Goal: Contribute content: Contribute content

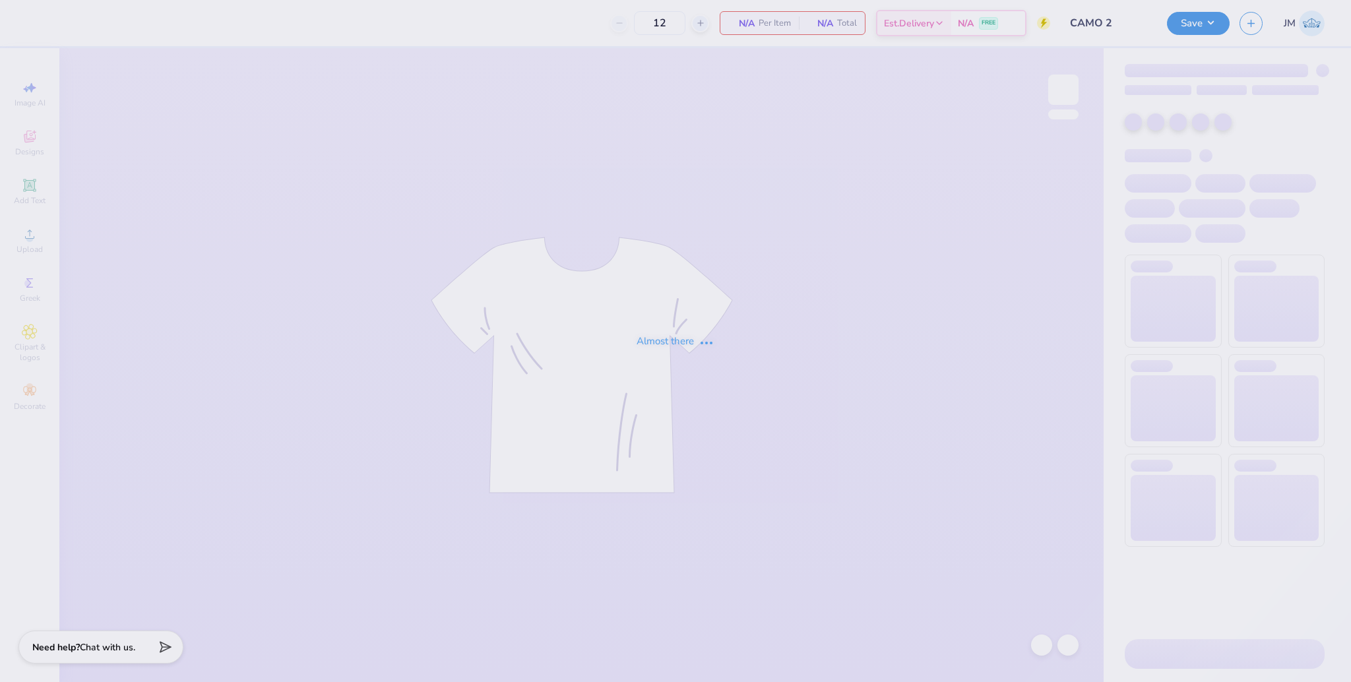
click at [843, 245] on div "Almost there" at bounding box center [675, 341] width 1351 height 682
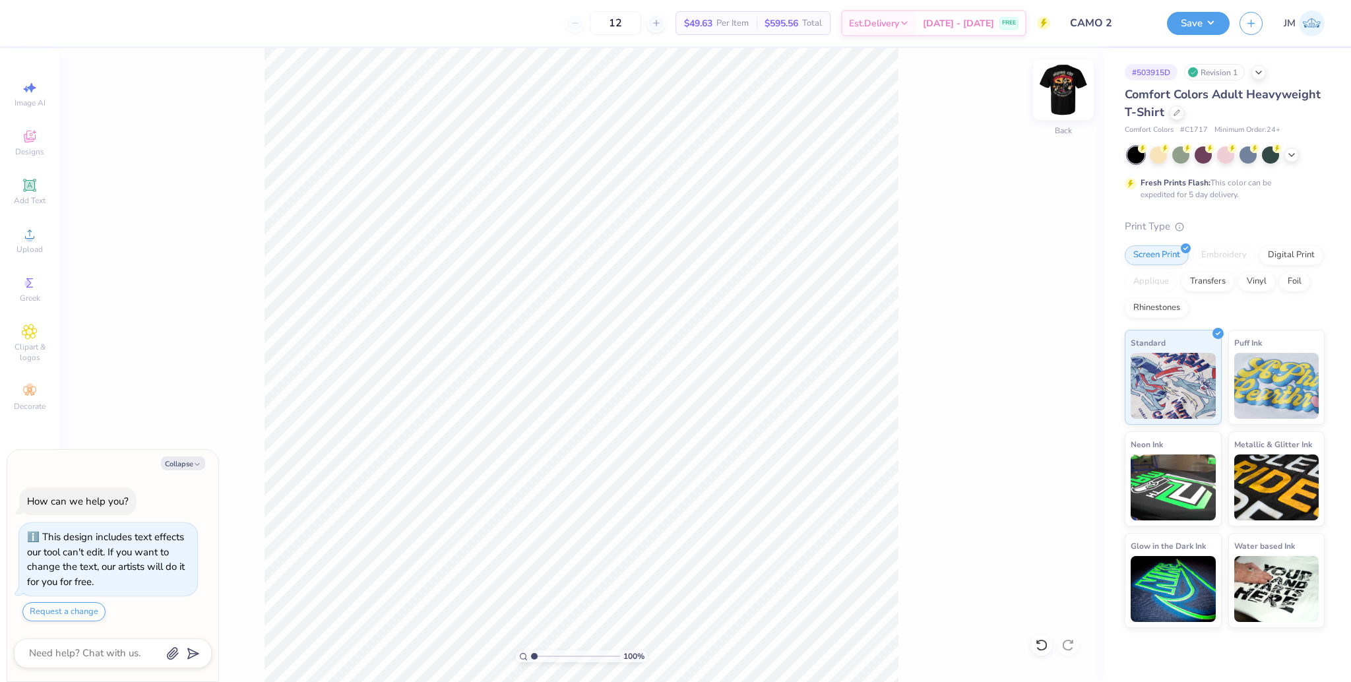
click at [1057, 82] on img at bounding box center [1063, 89] width 53 height 53
click at [42, 244] on span "Upload" at bounding box center [29, 249] width 26 height 11
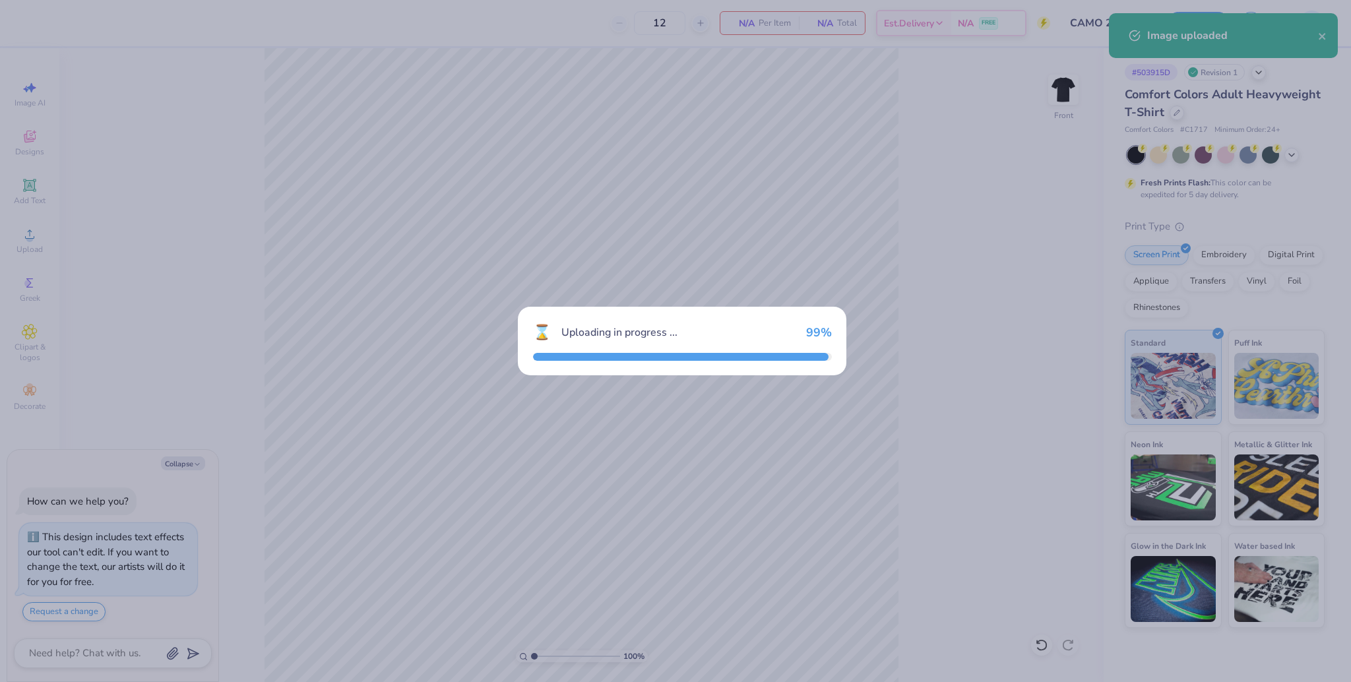
type textarea "x"
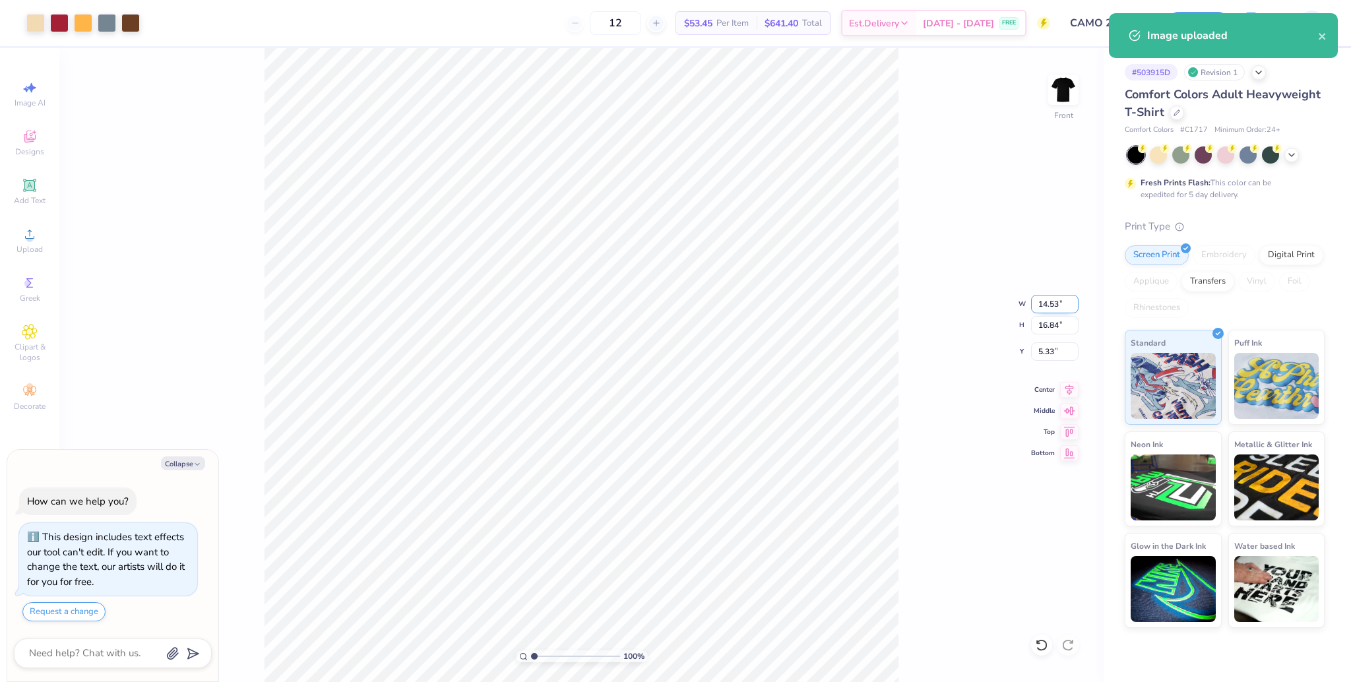
click at [1053, 303] on input "14.53" at bounding box center [1054, 304] width 47 height 18
type input "12.5"
type textarea "x"
type input "12.50"
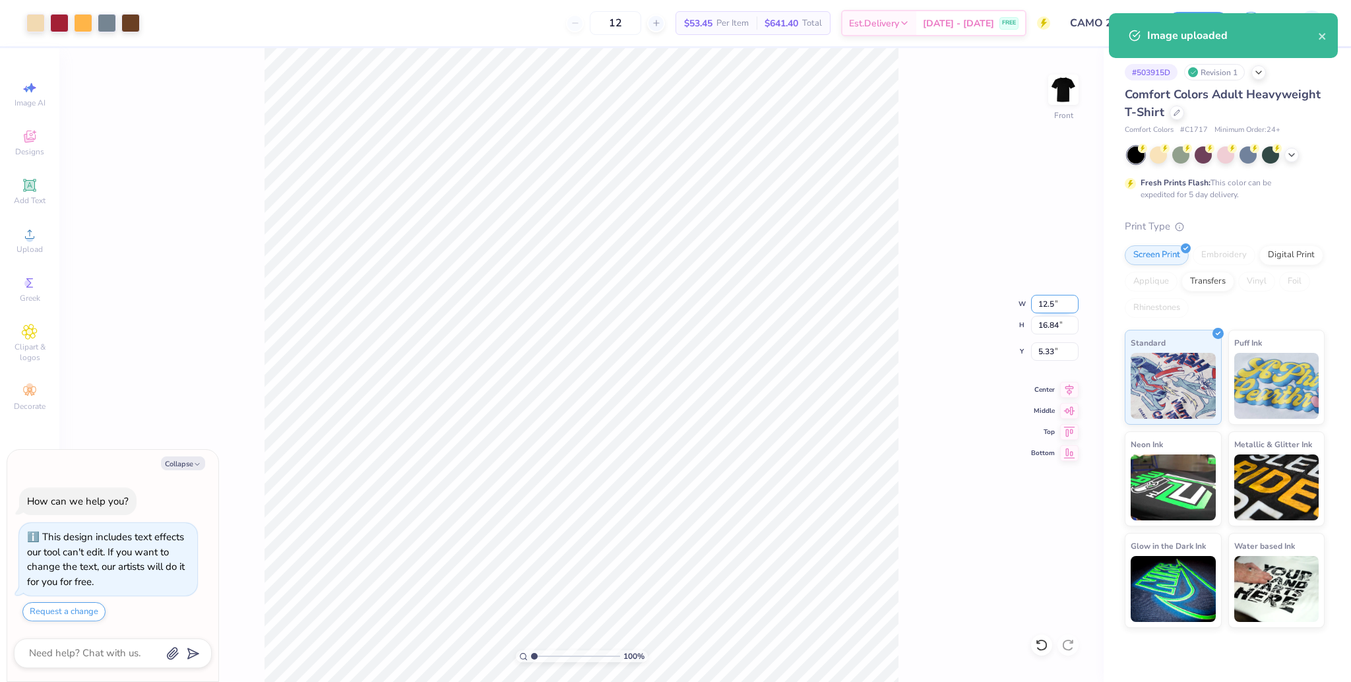
type input "14.48"
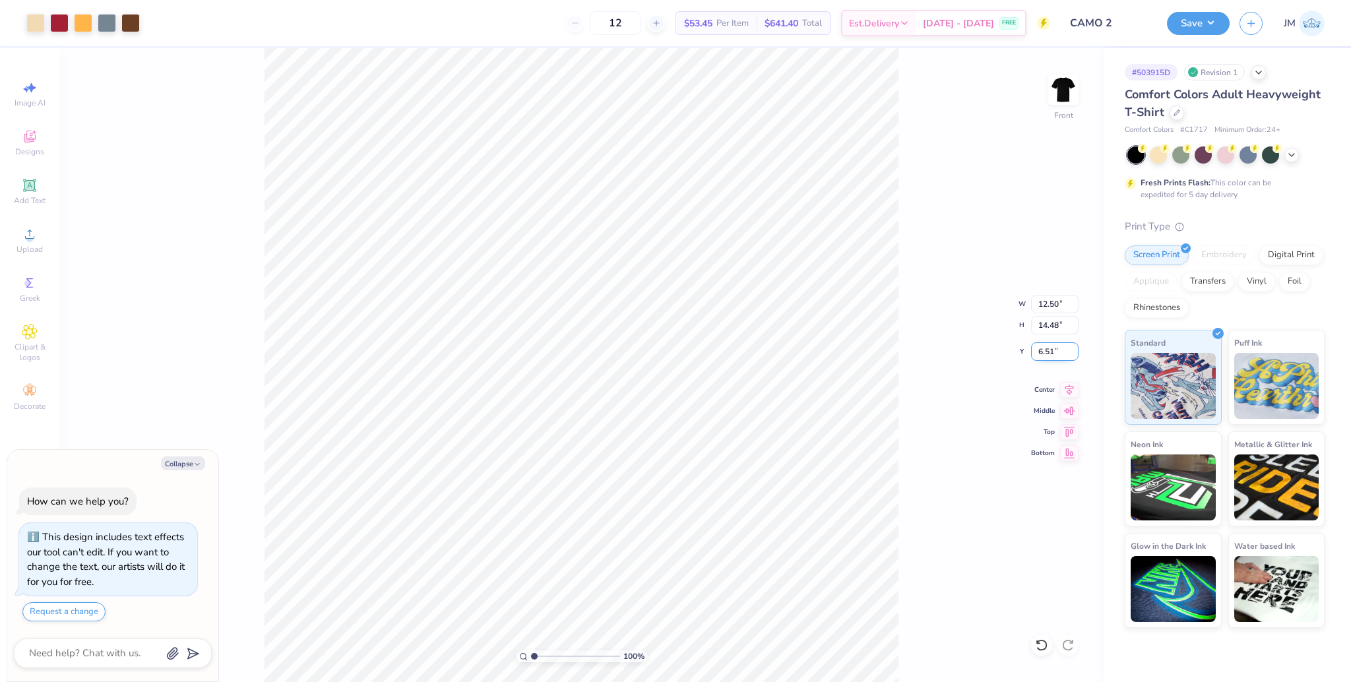
click at [1047, 351] on input "6.51" at bounding box center [1054, 351] width 47 height 18
type input "3"
type textarea "x"
type input "3.00"
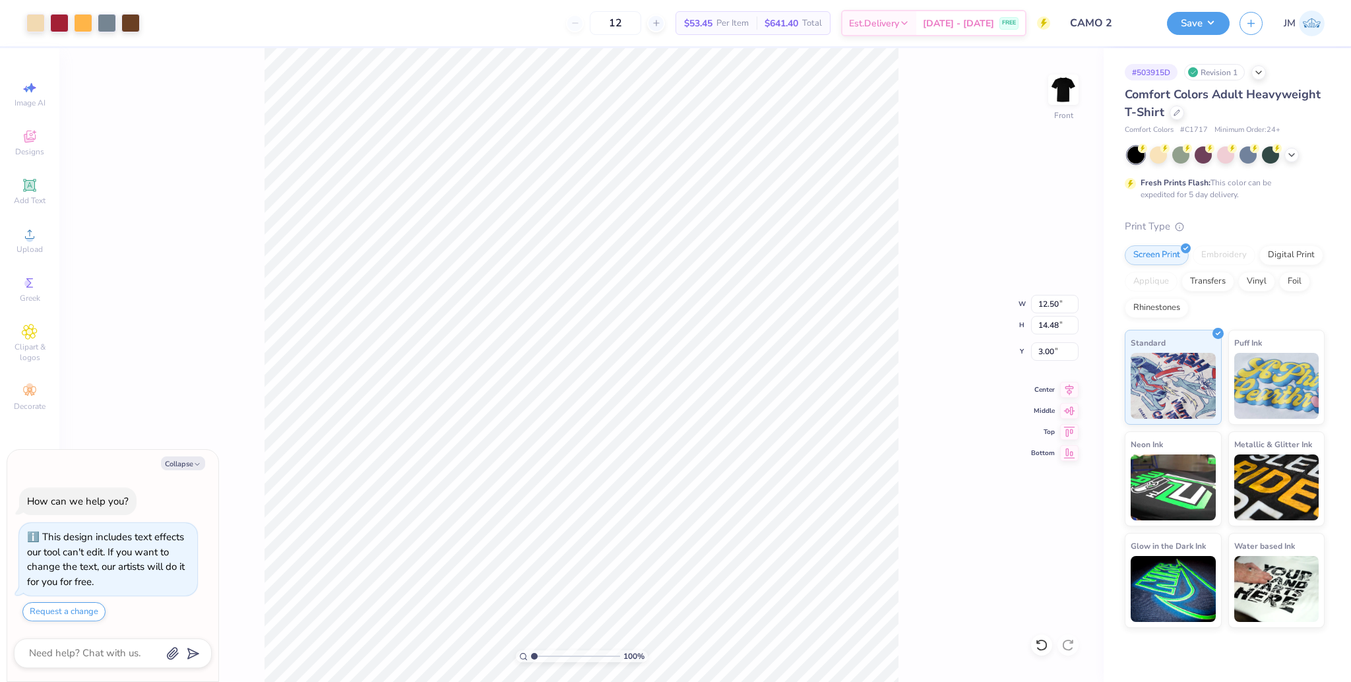
click at [1043, 95] on div "100 % Front W 12.50 12.50 " H 14.48 14.48 " Y 3.00 3.00 " Center Middle Top Bot…" at bounding box center [581, 365] width 1044 height 634
click at [1067, 95] on img at bounding box center [1063, 89] width 53 height 53
click at [37, 232] on icon at bounding box center [30, 234] width 16 height 16
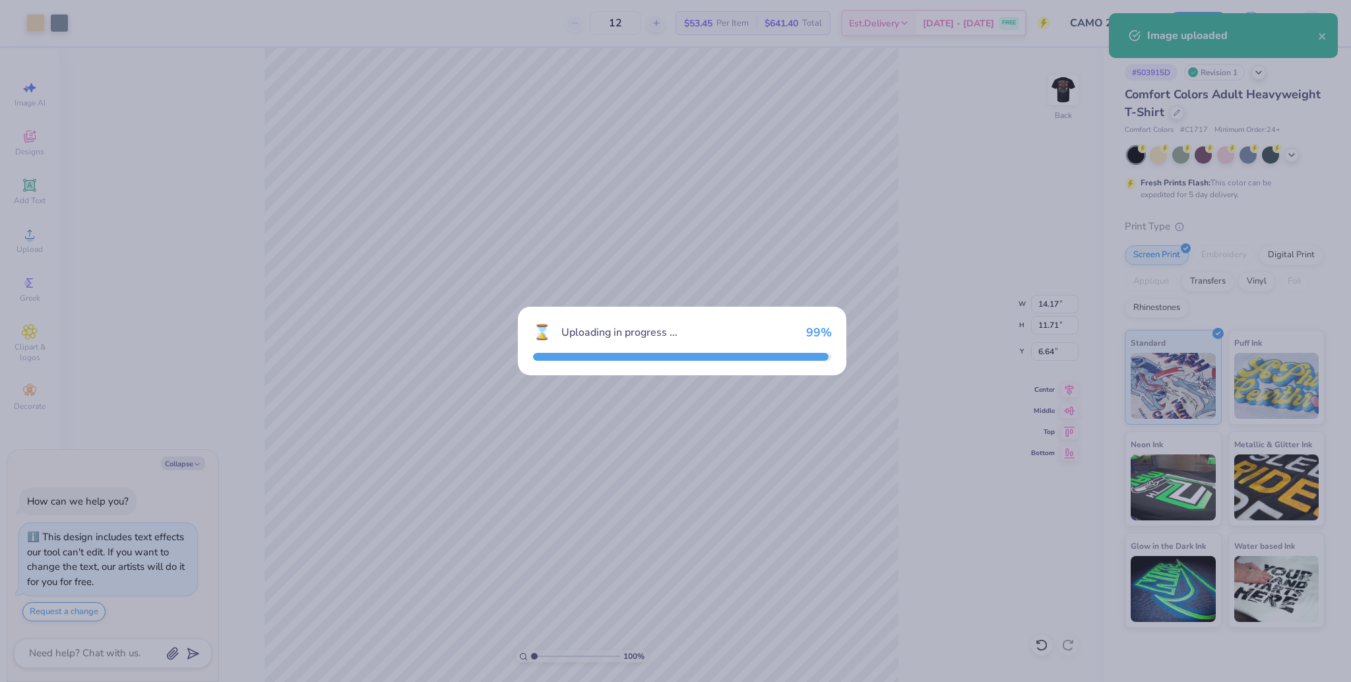
type textarea "x"
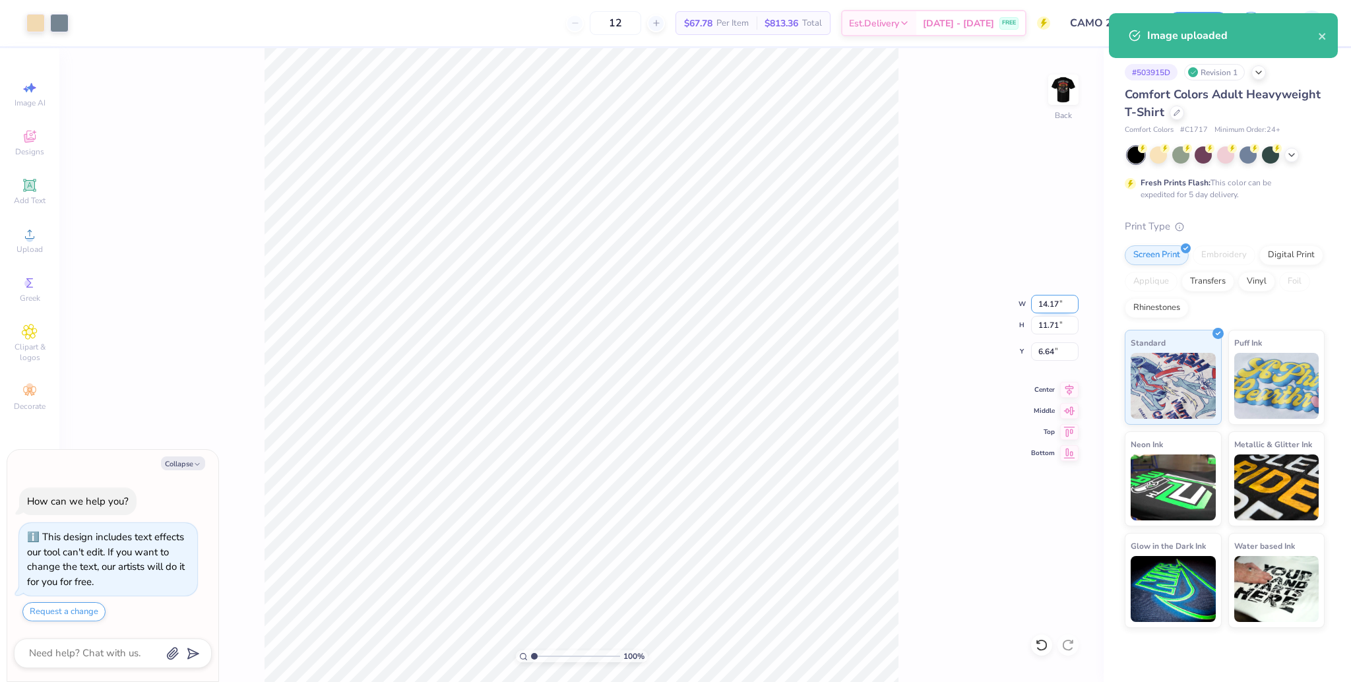
click at [1042, 305] on input "14.17" at bounding box center [1054, 304] width 47 height 18
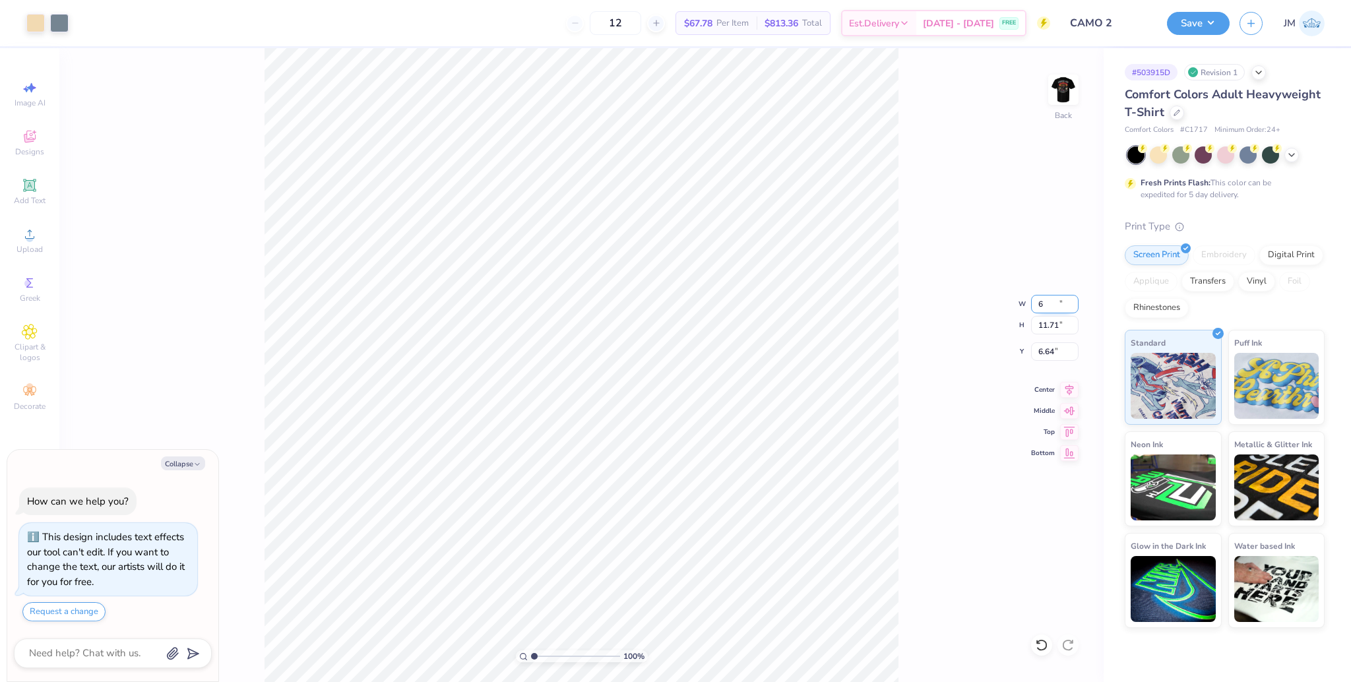
type input "6"
type textarea "x"
type input "6.00"
type input "4.96"
type input "10.02"
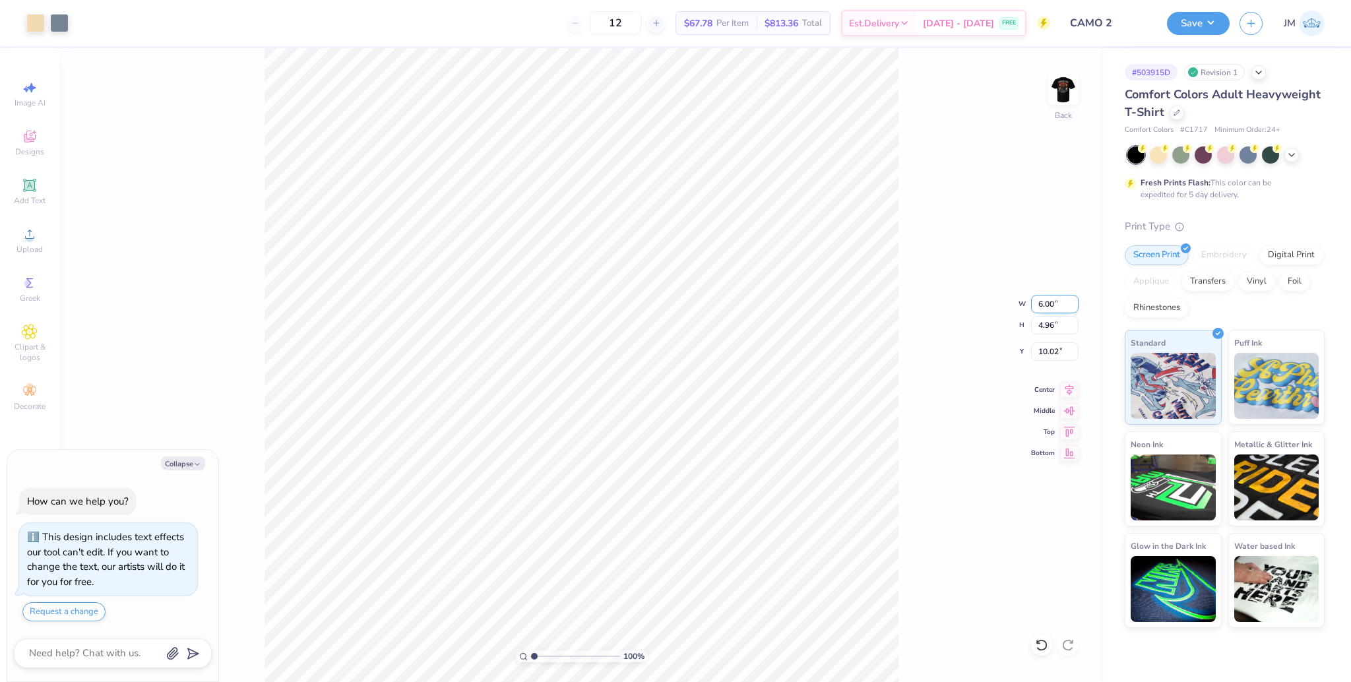
click at [1040, 305] on input "6.00" at bounding box center [1054, 304] width 47 height 18
type input "7"
type textarea "x"
type input "7.00"
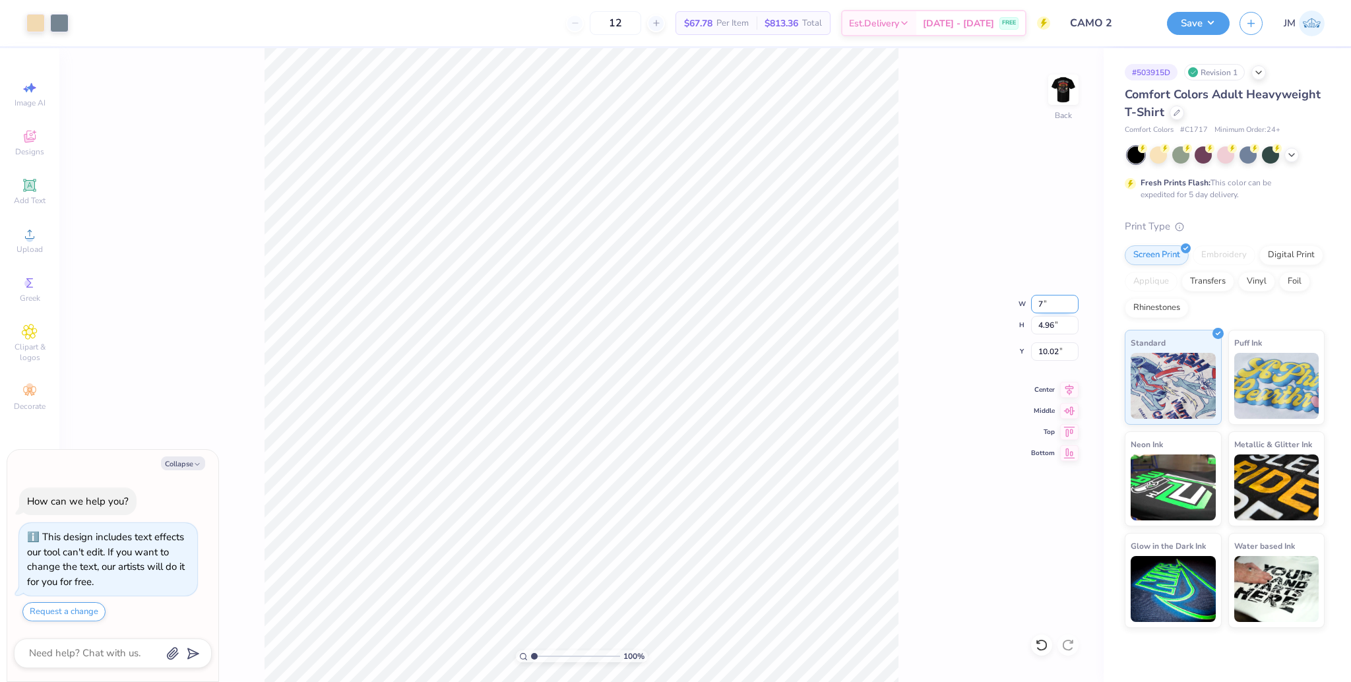
type input "5.79"
click at [1042, 358] on input "9.61" at bounding box center [1054, 351] width 47 height 18
type input "2"
type textarea "x"
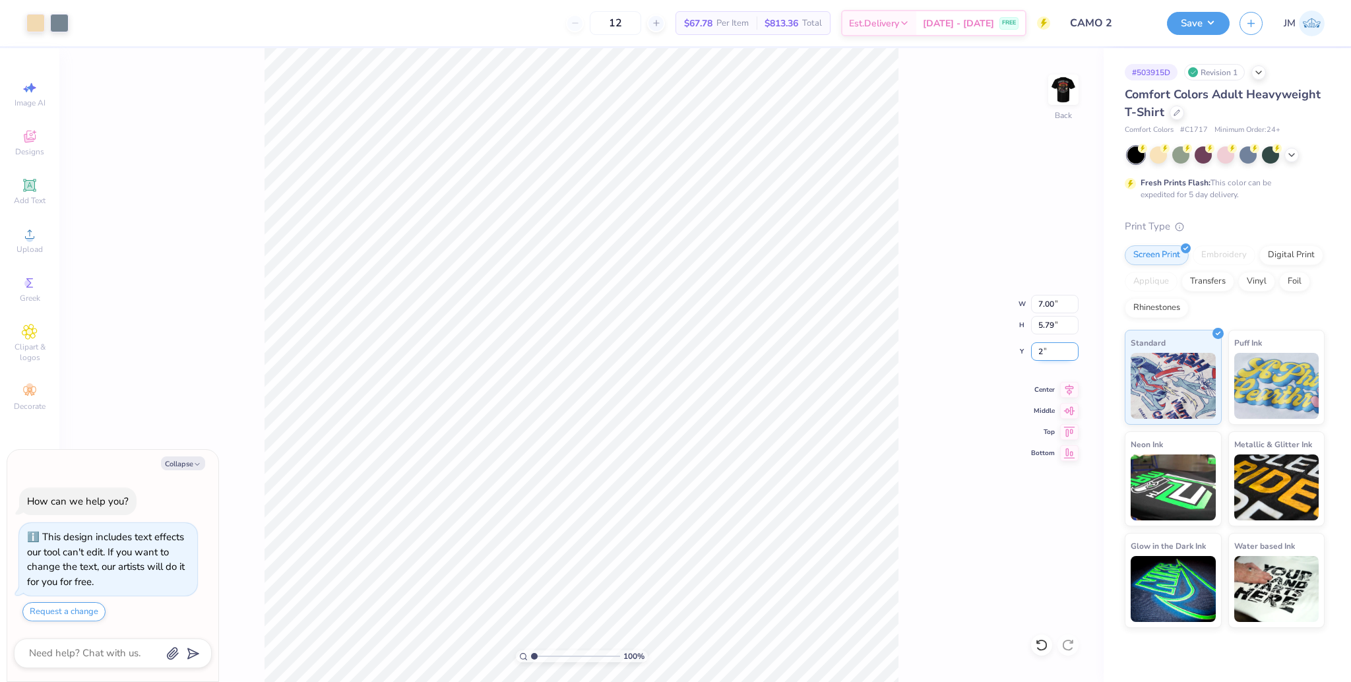
type input "2.00"
click at [1072, 387] on icon at bounding box center [1069, 388] width 9 height 11
click at [1071, 390] on icon at bounding box center [1069, 388] width 9 height 11
type textarea "x"
click at [1045, 353] on input "2.00" at bounding box center [1054, 351] width 47 height 18
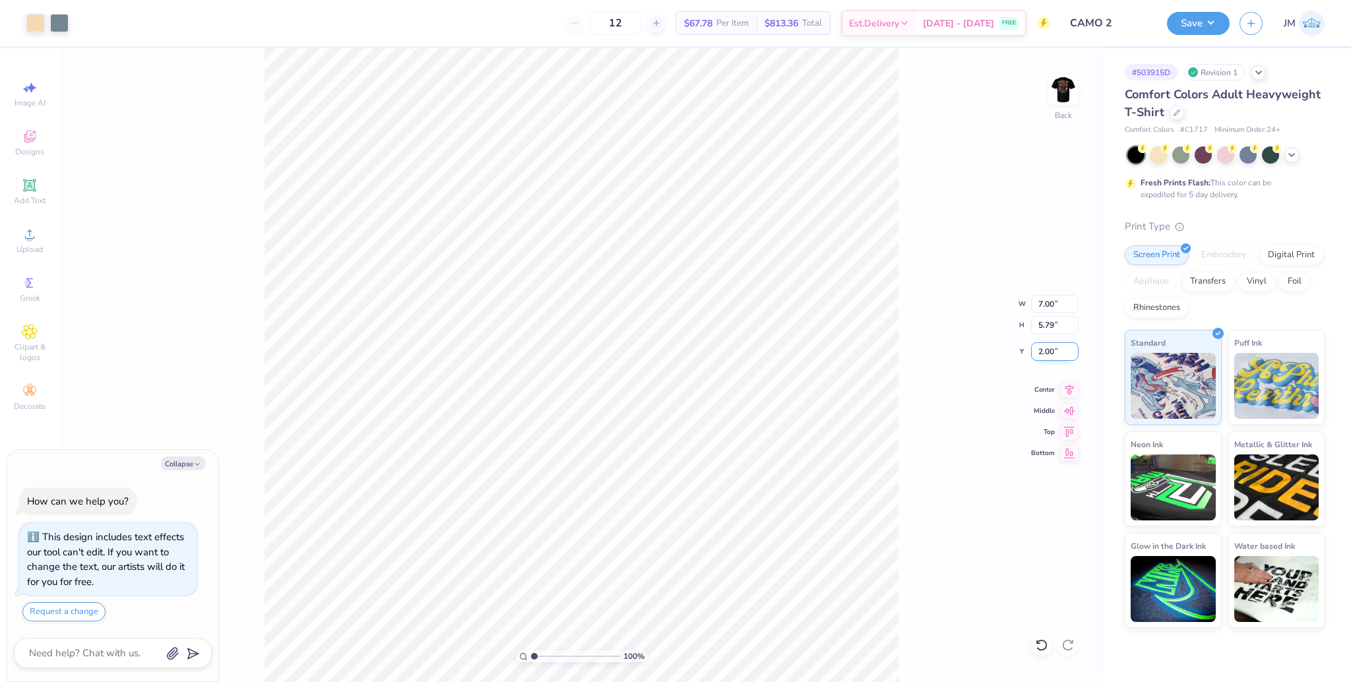
click at [1045, 353] on input "2.00" at bounding box center [1054, 351] width 47 height 18
type input "3"
type textarea "x"
type input "3.00"
click at [1190, 20] on button "Save" at bounding box center [1198, 21] width 63 height 23
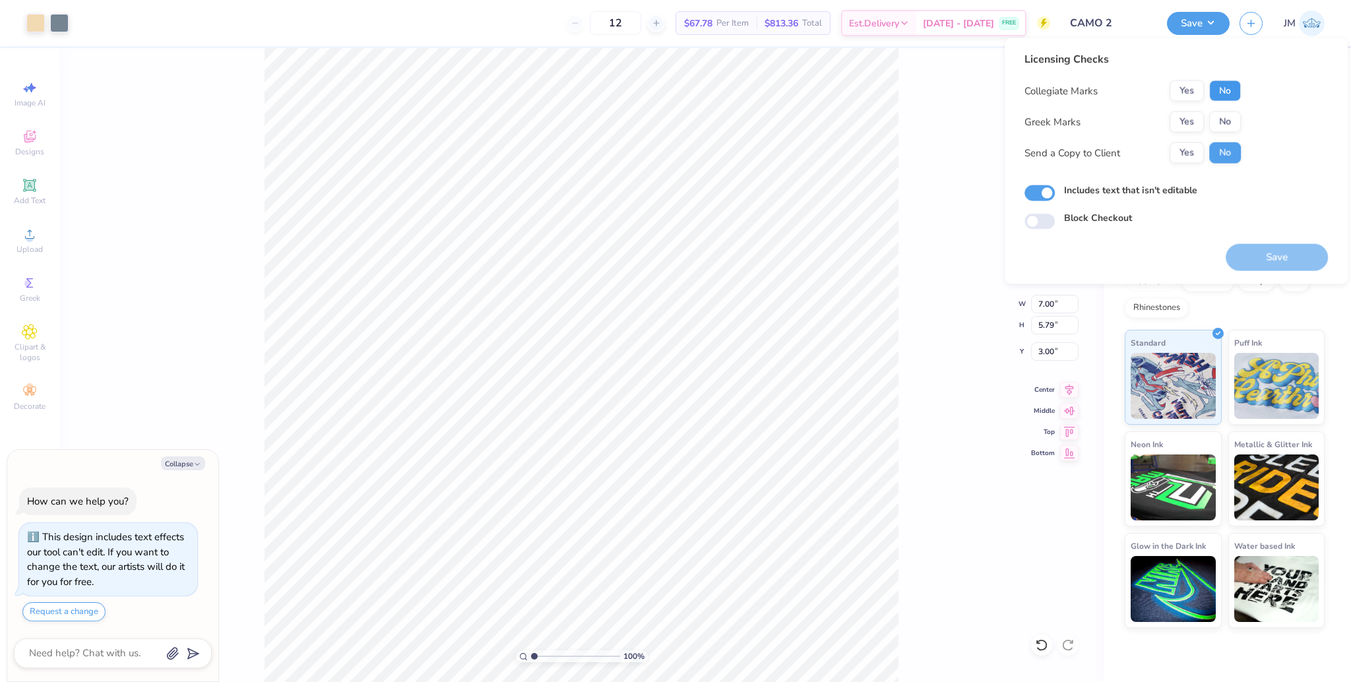
click at [1229, 87] on button "No" at bounding box center [1225, 90] width 32 height 21
click at [1191, 114] on button "Yes" at bounding box center [1186, 121] width 34 height 21
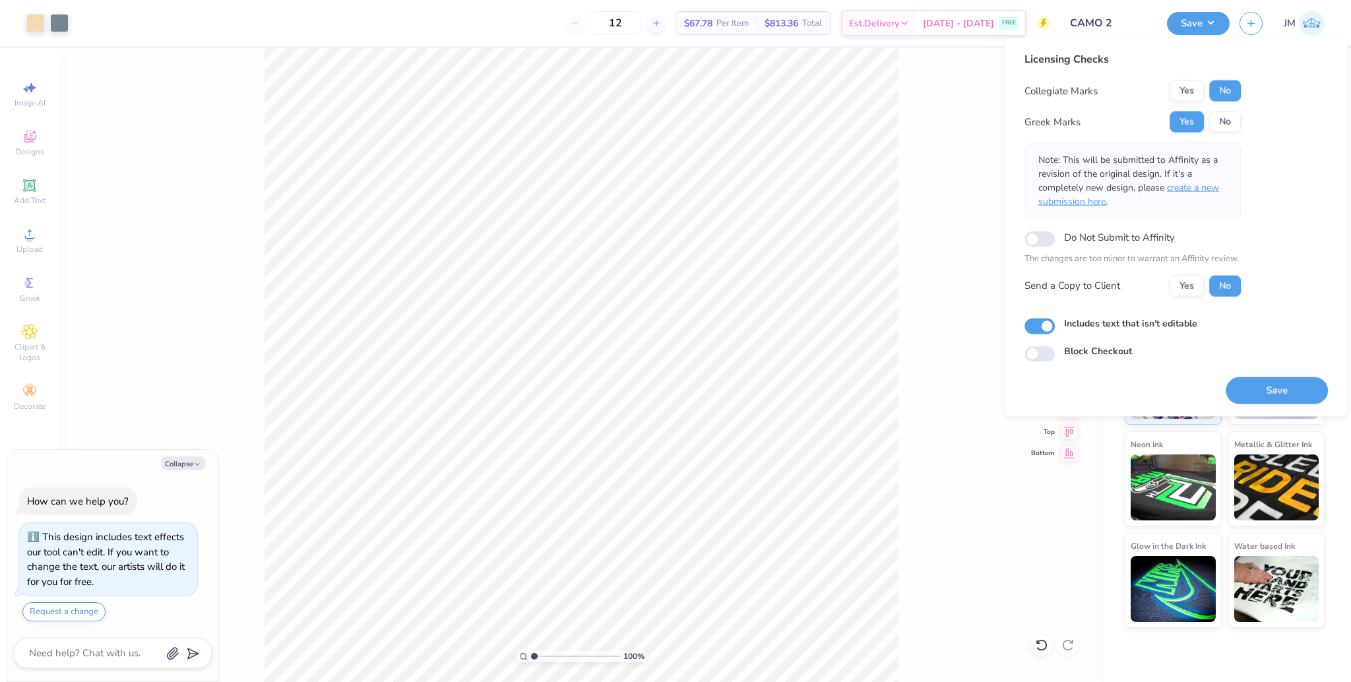
click at [1207, 185] on span "create a new submission here" at bounding box center [1128, 194] width 181 height 26
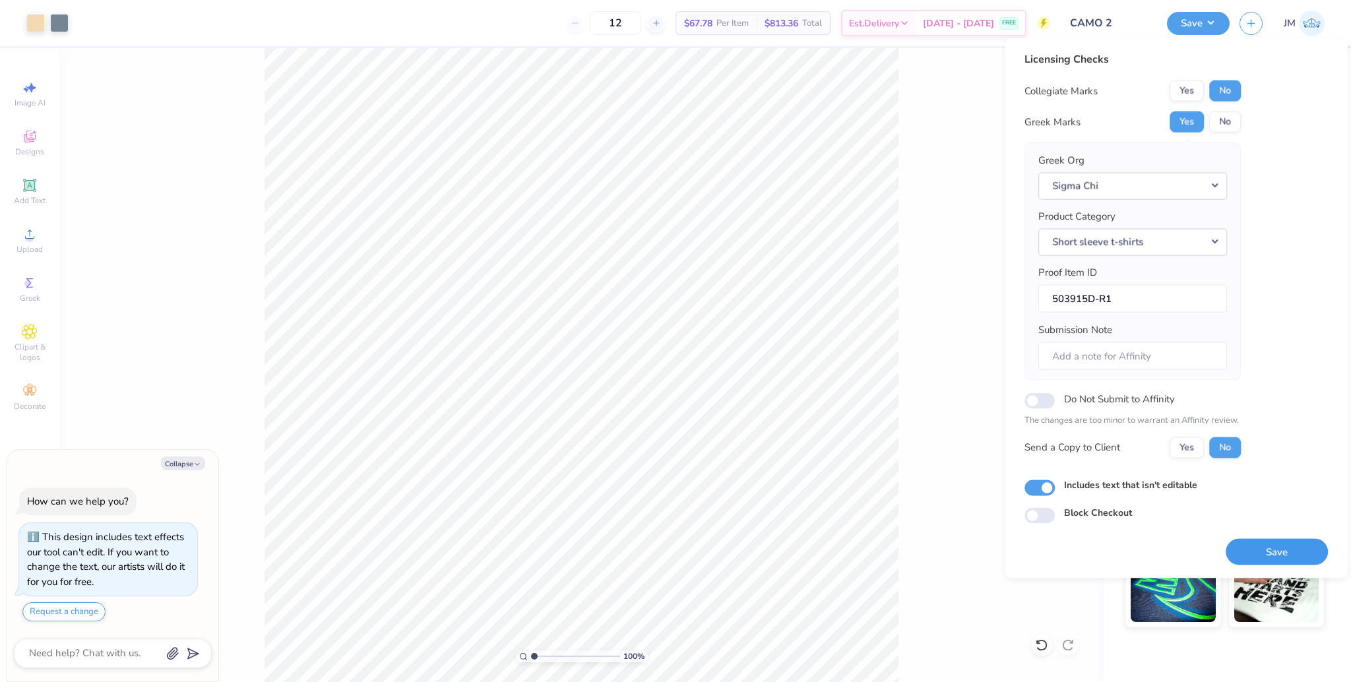
click at [1295, 549] on button "Save" at bounding box center [1277, 551] width 102 height 27
type textarea "x"
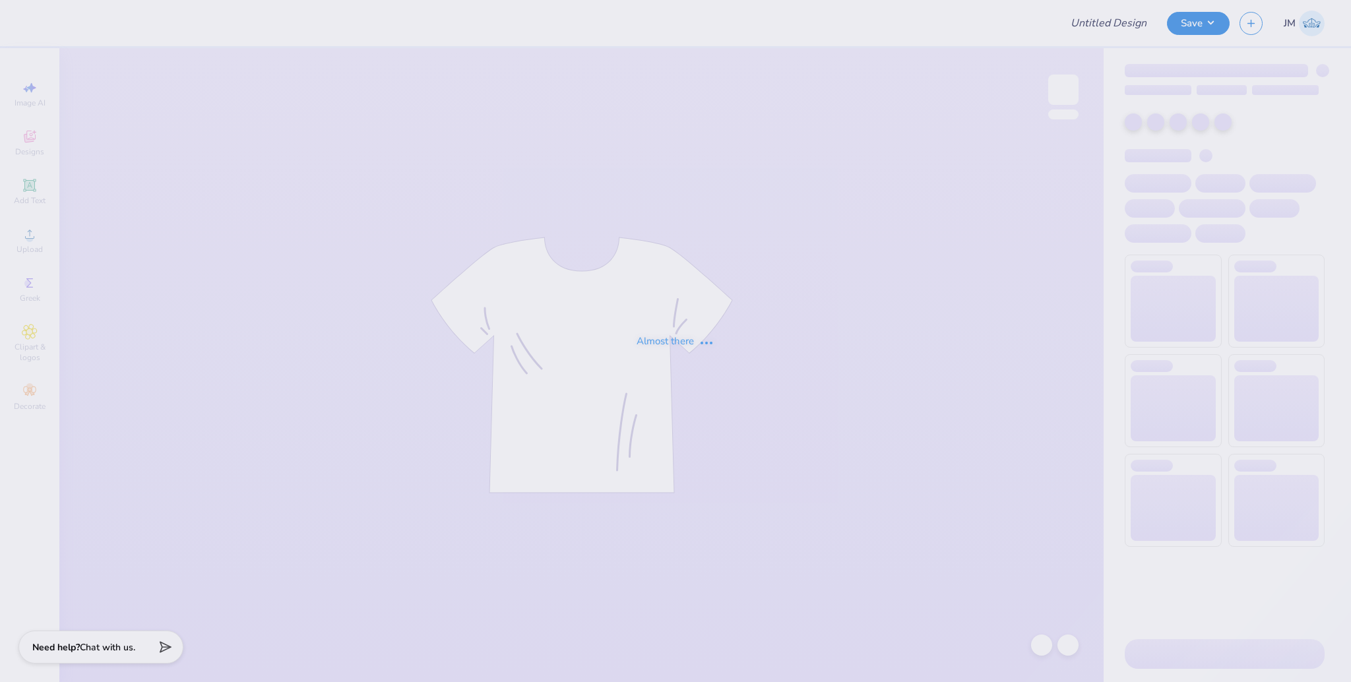
type input "CAMO 2"
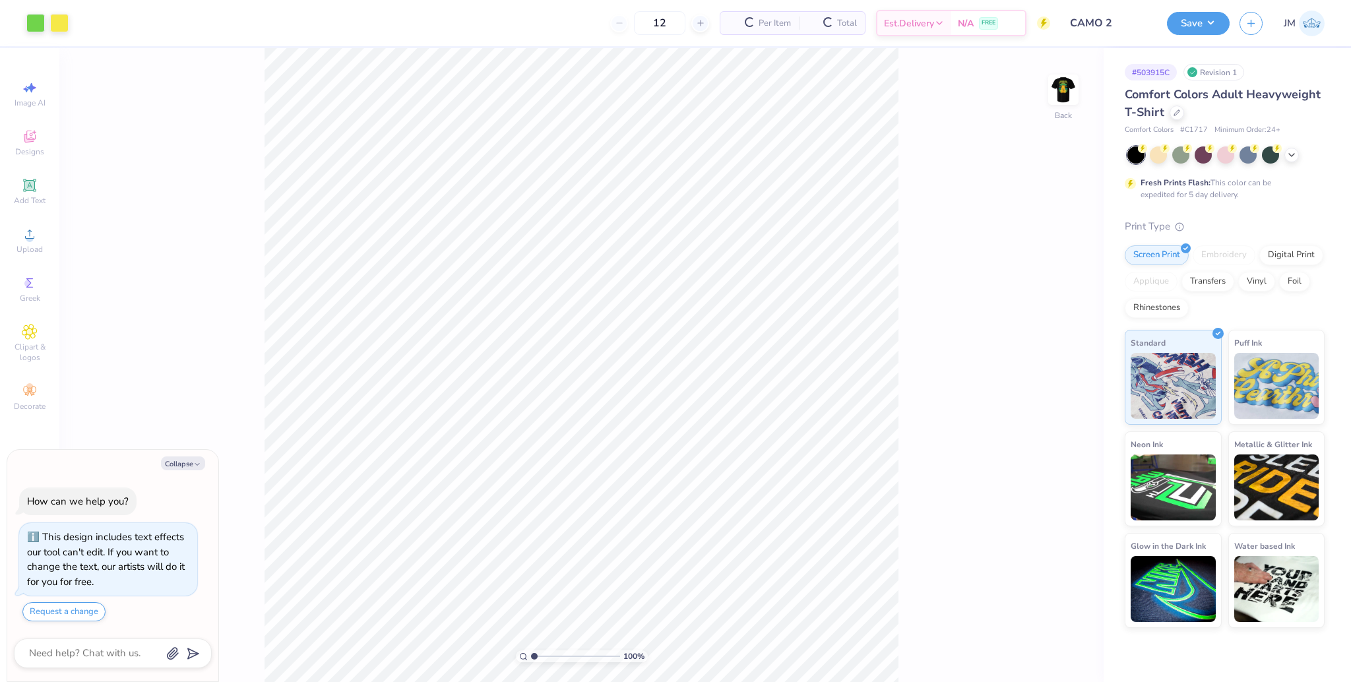
type textarea "x"
click at [1047, 359] on input "2.00" at bounding box center [1054, 362] width 47 height 18
type input "3"
type textarea "x"
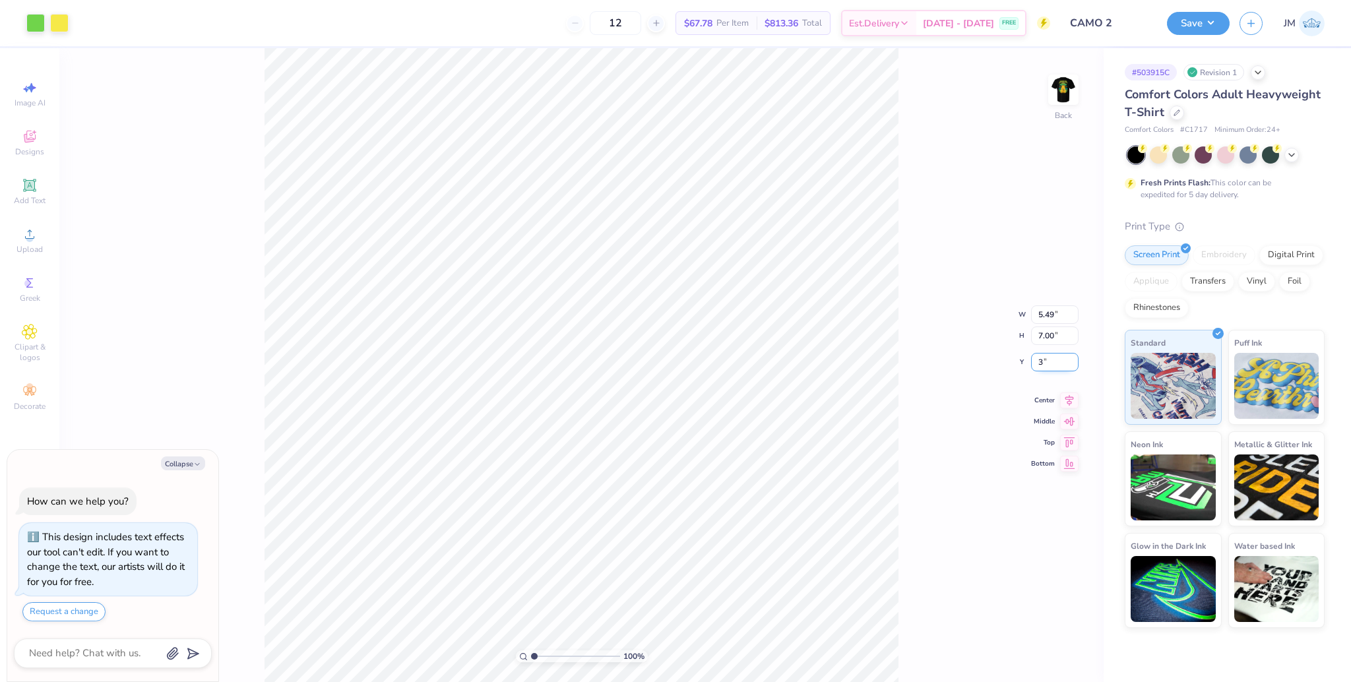
type input "3.00"
click at [1074, 397] on div "100 % Back W 5.49 5.49 " H 7.00 7.00 " Y 3.00 3.00 " Center Middle Top Bottom" at bounding box center [581, 365] width 1044 height 634
click at [1208, 18] on button "Save" at bounding box center [1198, 21] width 63 height 23
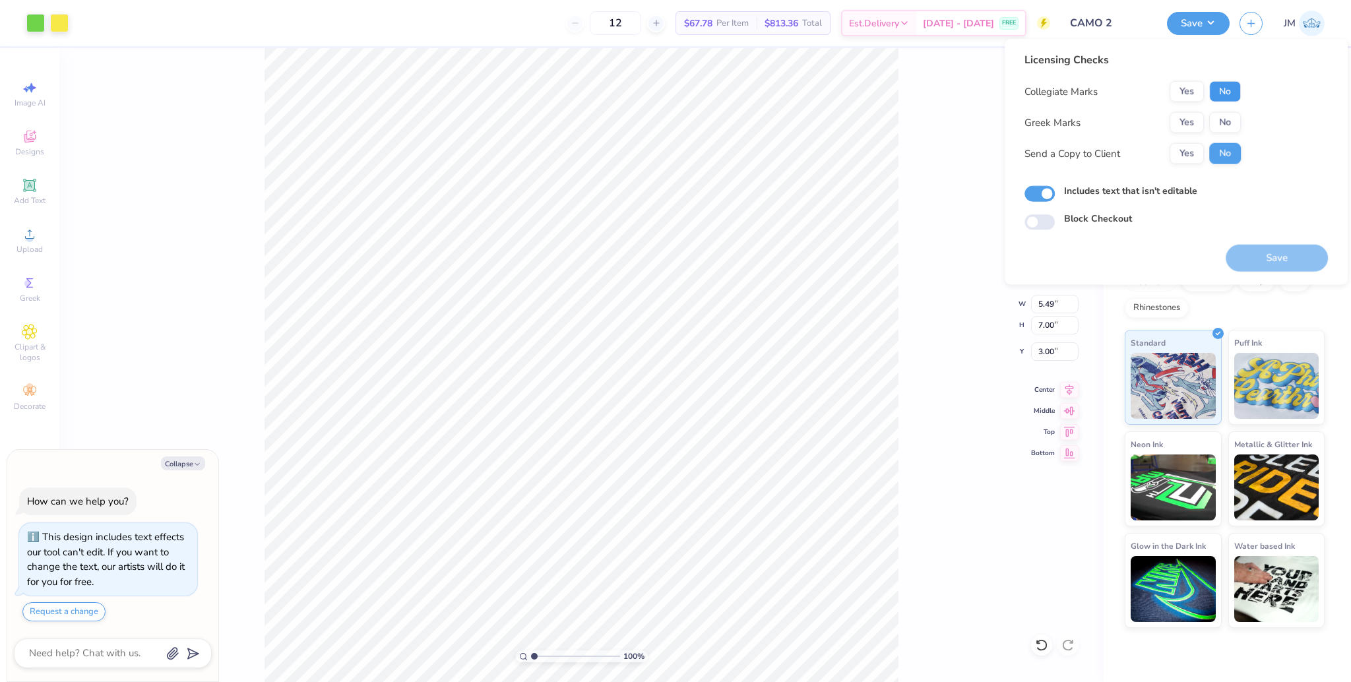
click at [1225, 97] on button "No" at bounding box center [1225, 91] width 32 height 21
click at [1197, 121] on button "Yes" at bounding box center [1186, 122] width 34 height 21
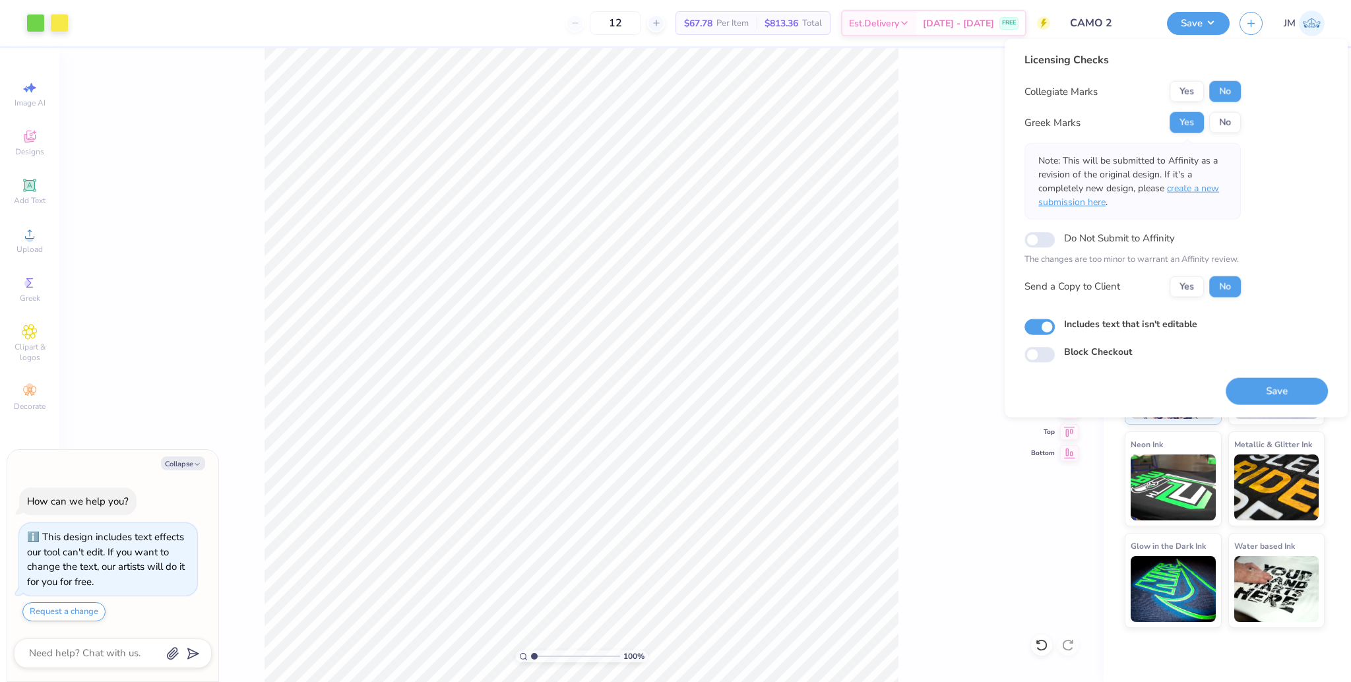
click at [1194, 188] on span "create a new submission here" at bounding box center [1128, 195] width 181 height 26
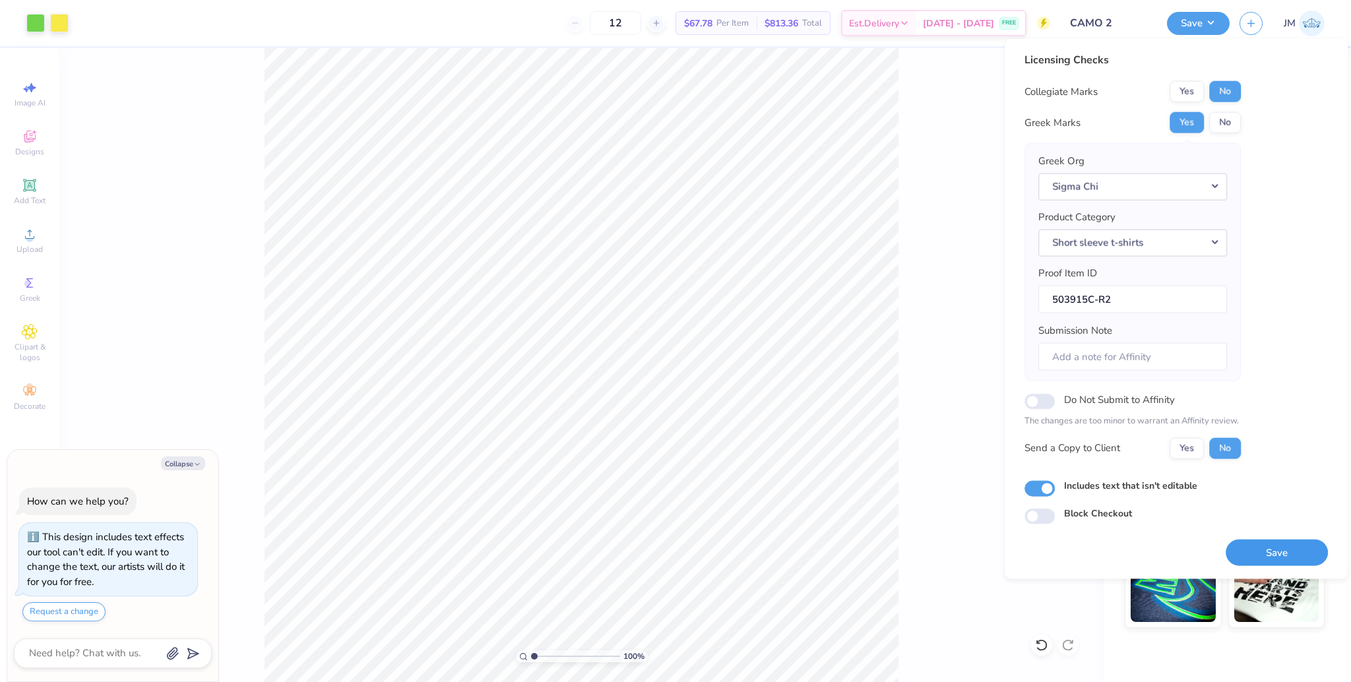
click at [1284, 549] on button "Save" at bounding box center [1277, 552] width 102 height 27
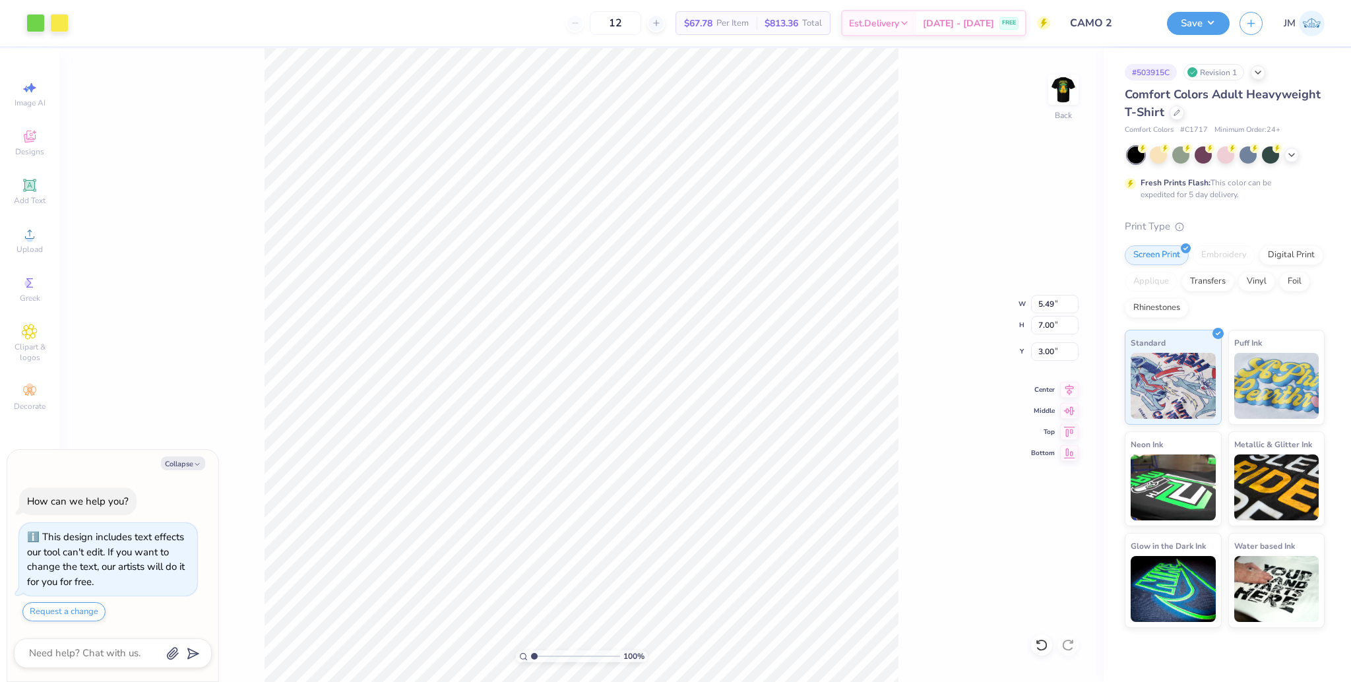
type textarea "x"
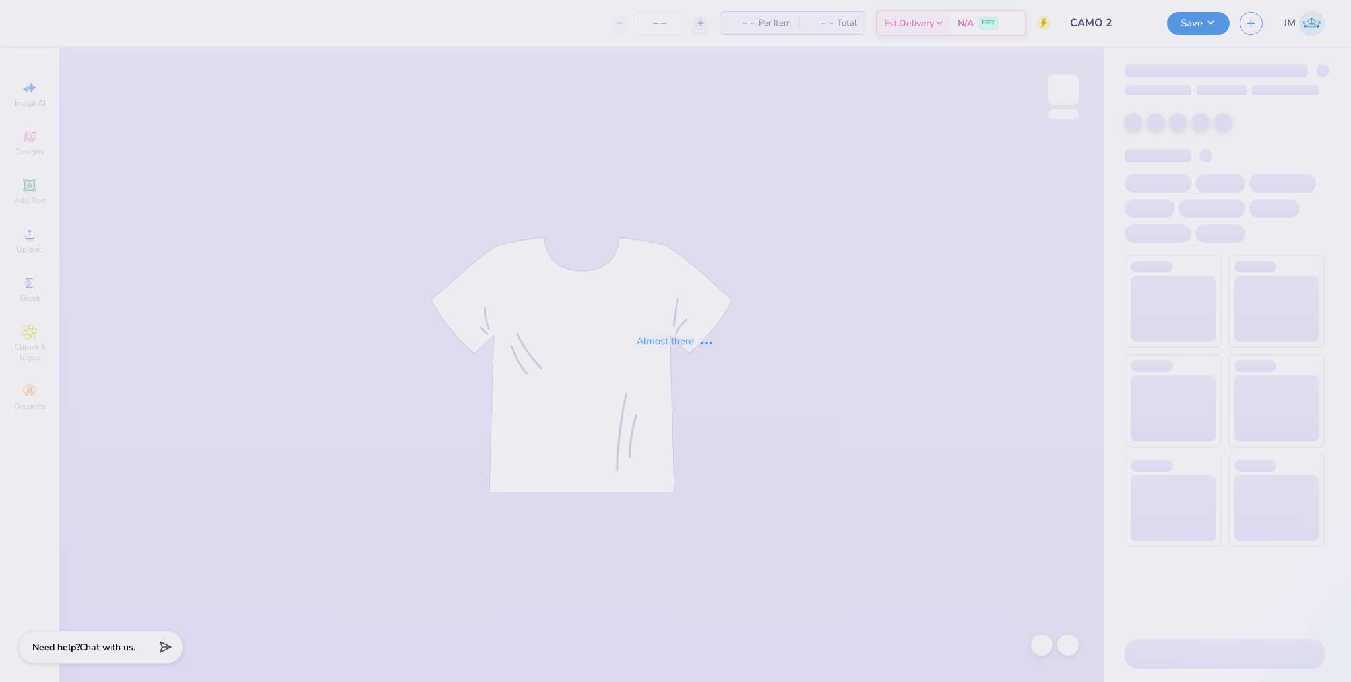
type input "CAMO 2"
type input "12"
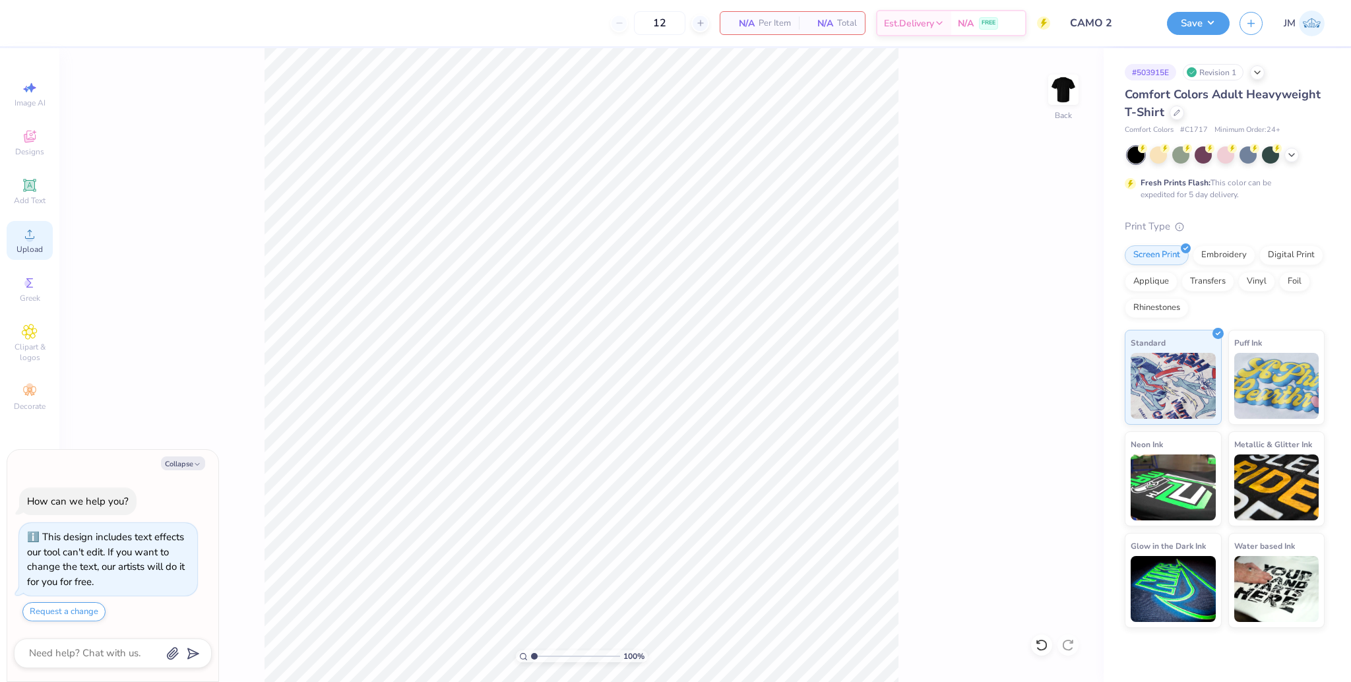
click at [24, 241] on icon at bounding box center [30, 234] width 16 height 16
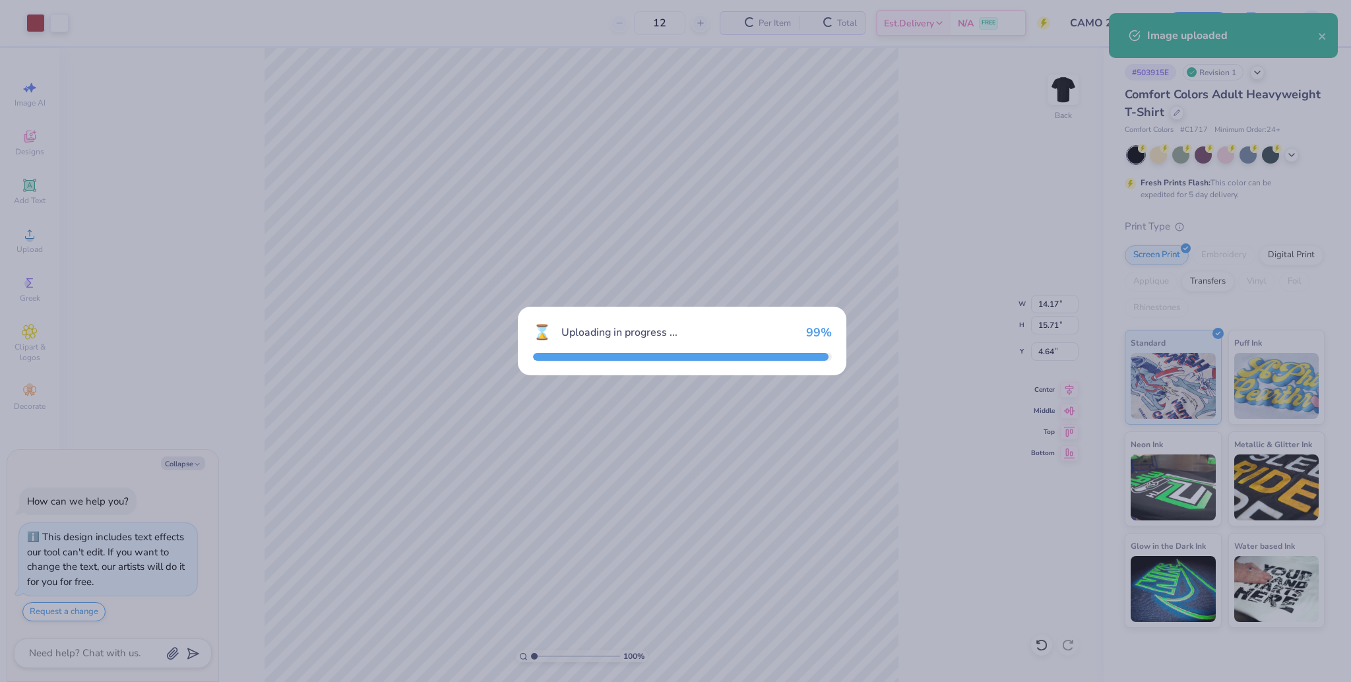
type textarea "x"
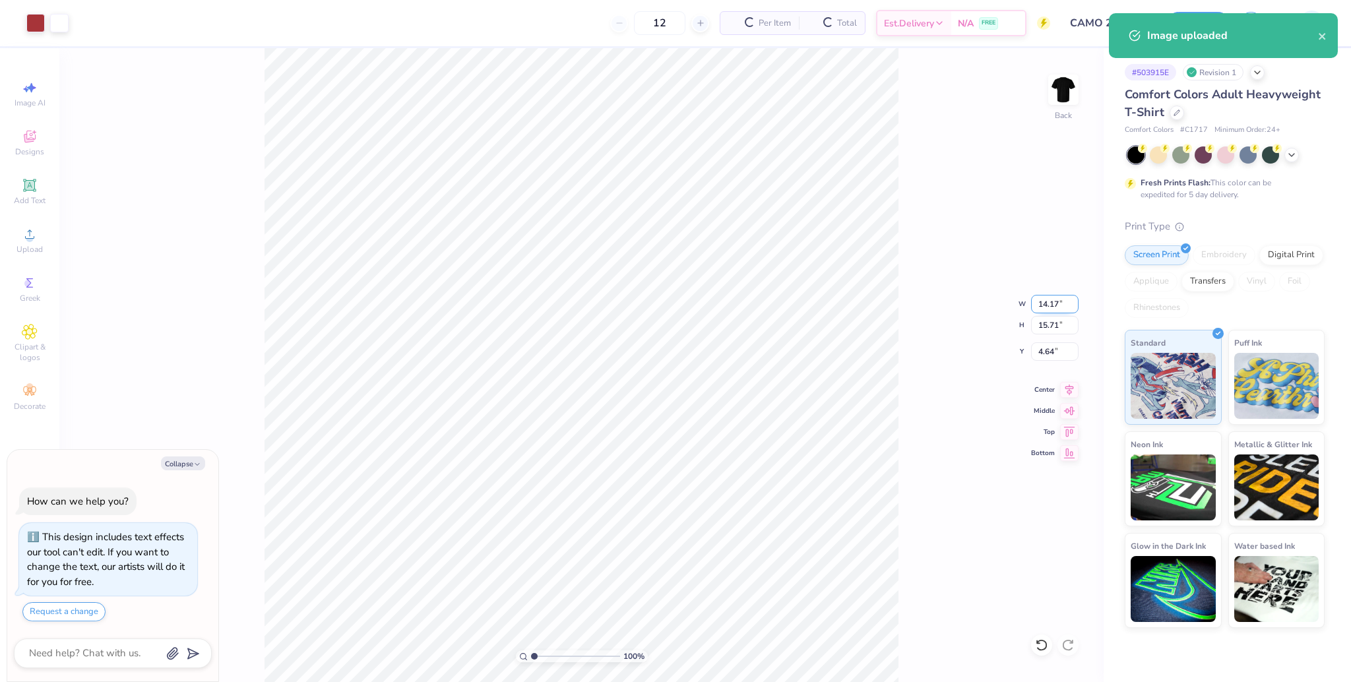
click at [1040, 307] on input "14.17" at bounding box center [1054, 304] width 47 height 18
click at [1049, 327] on input "15.71" at bounding box center [1054, 325] width 47 height 18
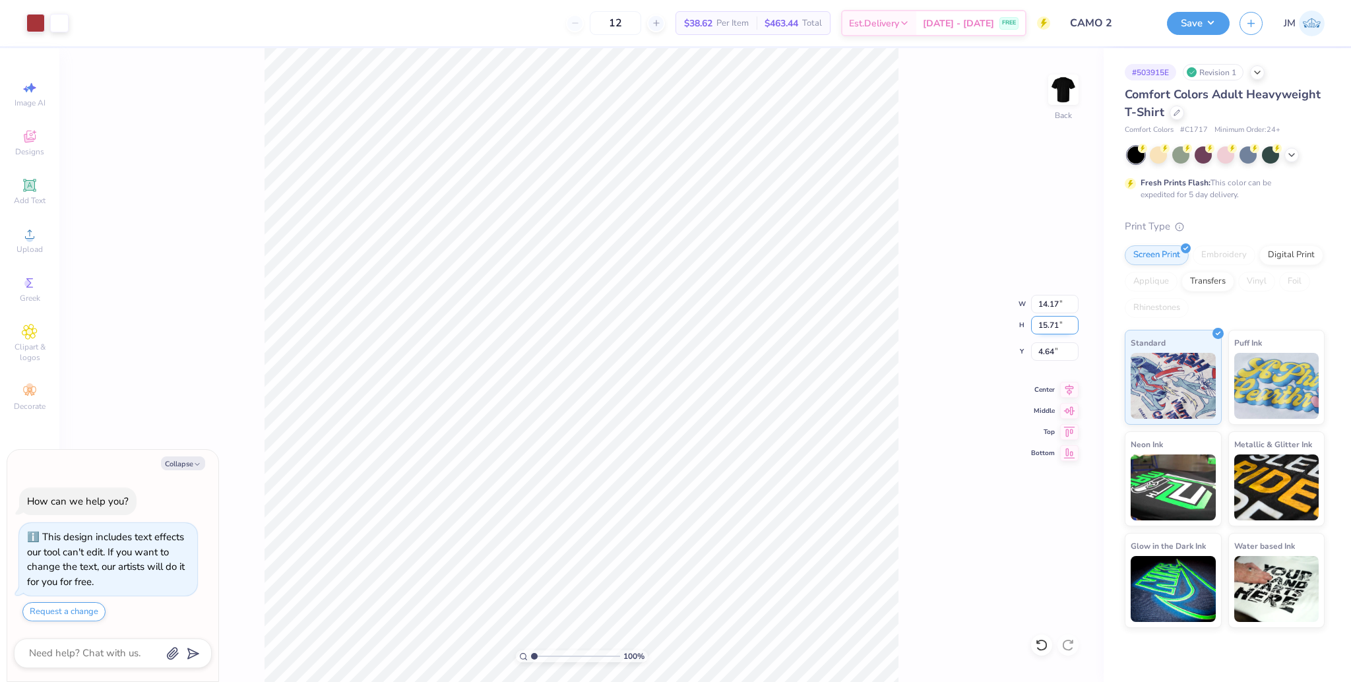
click at [1049, 327] on input "15.71" at bounding box center [1054, 325] width 47 height 18
type input "7"
type textarea "x"
type input "6.31"
type input "7.00"
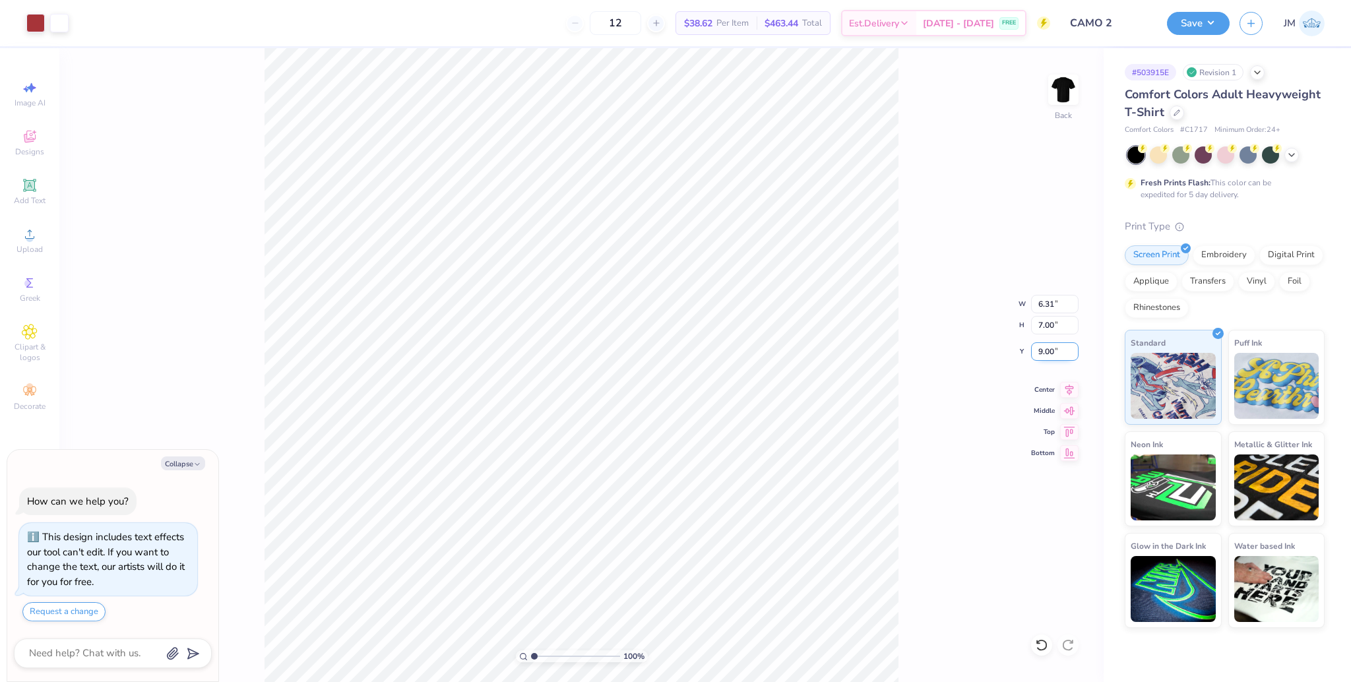
click at [1042, 358] on input "9.00" at bounding box center [1054, 351] width 47 height 18
type input "3"
type textarea "x"
type input "3.00"
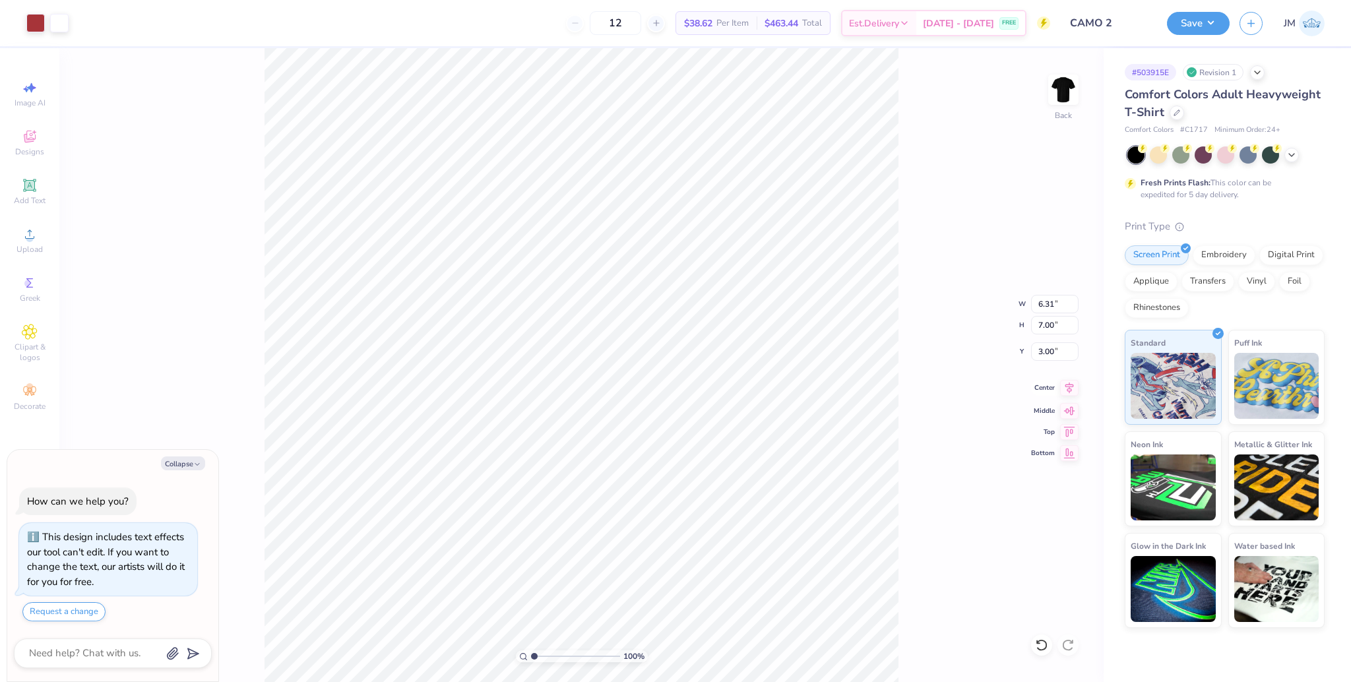
click at [1069, 394] on icon at bounding box center [1069, 388] width 18 height 16
click at [1070, 394] on icon at bounding box center [1069, 388] width 18 height 16
click at [1060, 98] on img at bounding box center [1063, 89] width 53 height 53
click at [37, 244] on span "Upload" at bounding box center [29, 249] width 26 height 11
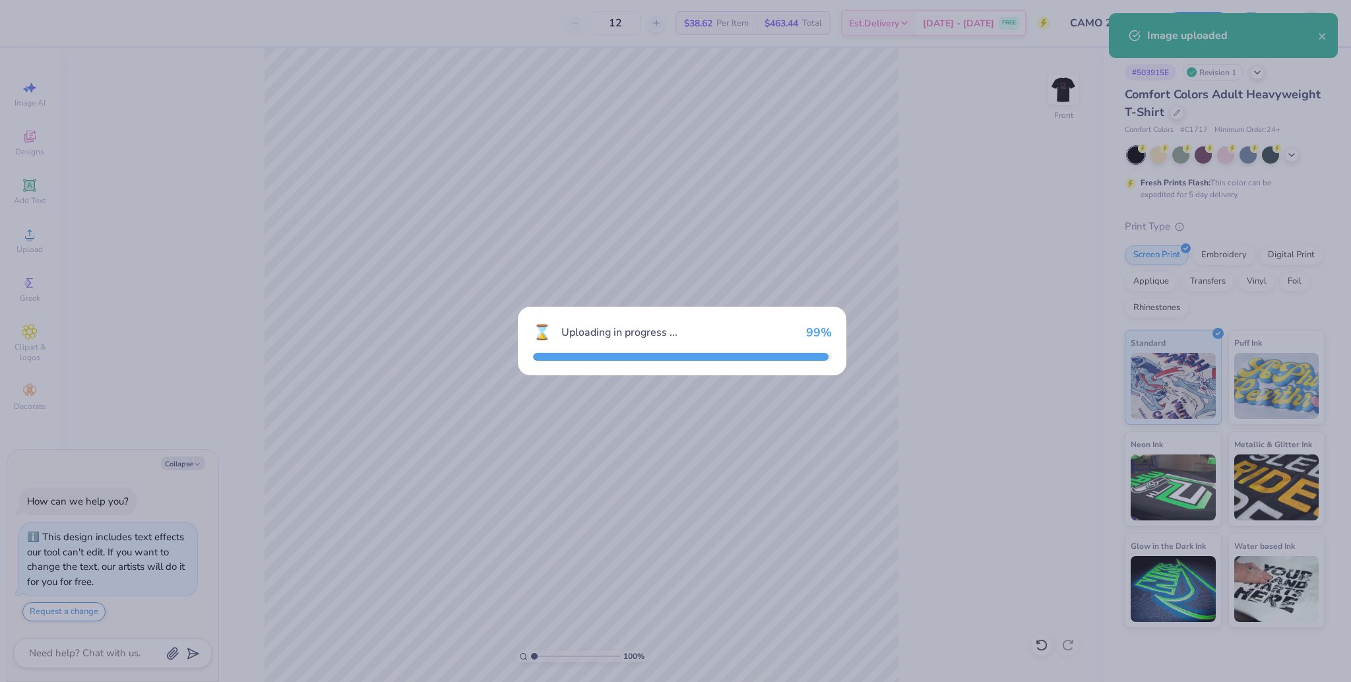
type textarea "x"
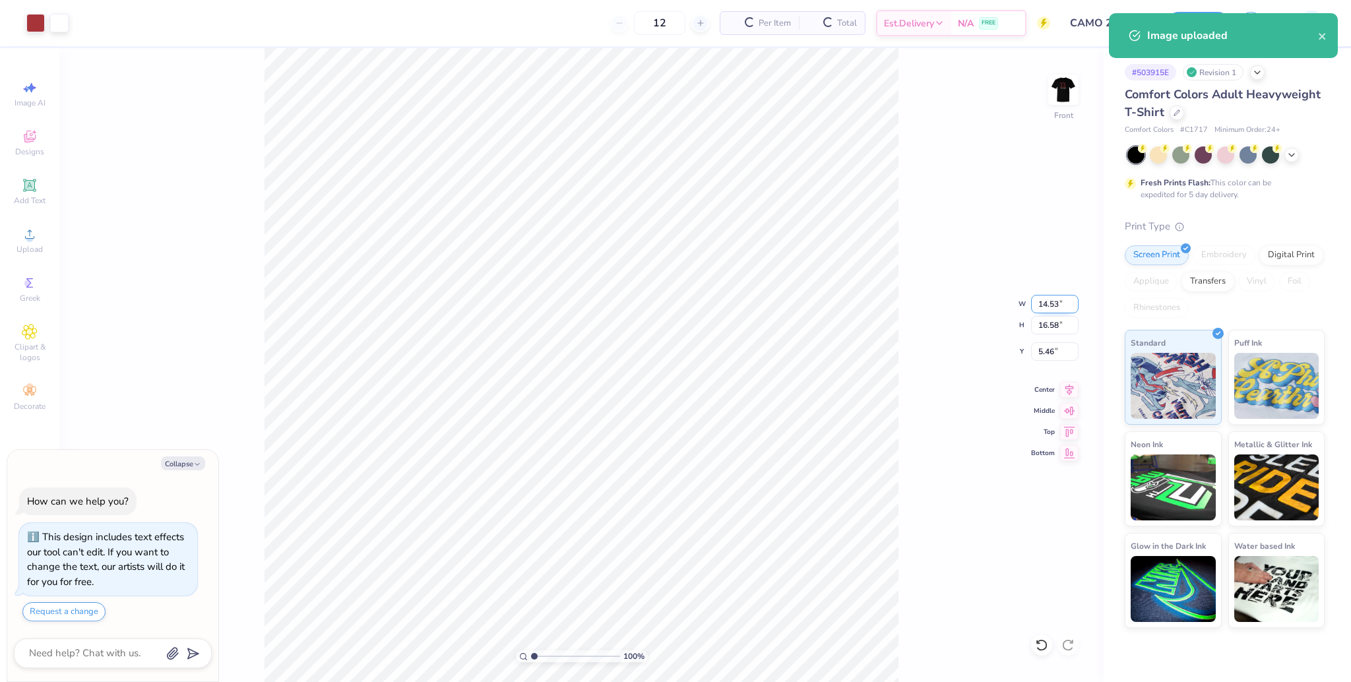
click at [1047, 302] on input "14.53" at bounding box center [1054, 304] width 47 height 18
type input "11"
type textarea "x"
type input "11.00"
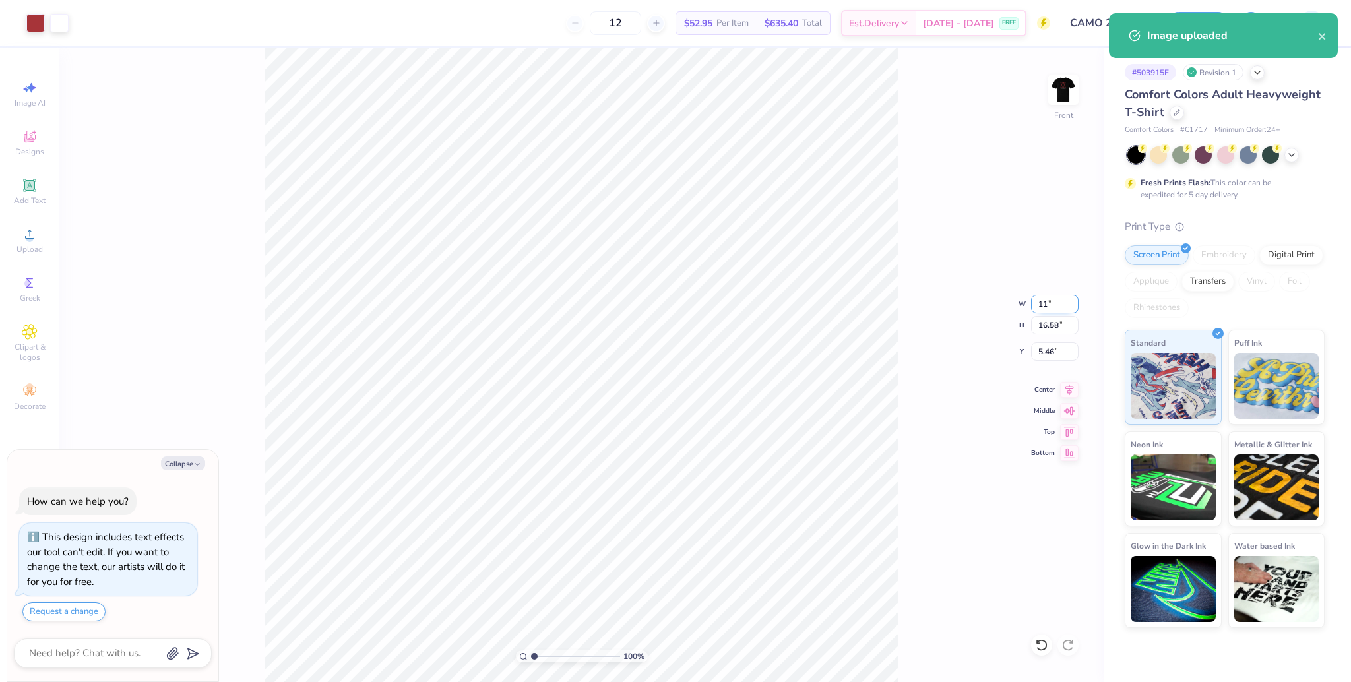
type input "12.55"
click at [1042, 352] on input "7.47" at bounding box center [1054, 351] width 47 height 18
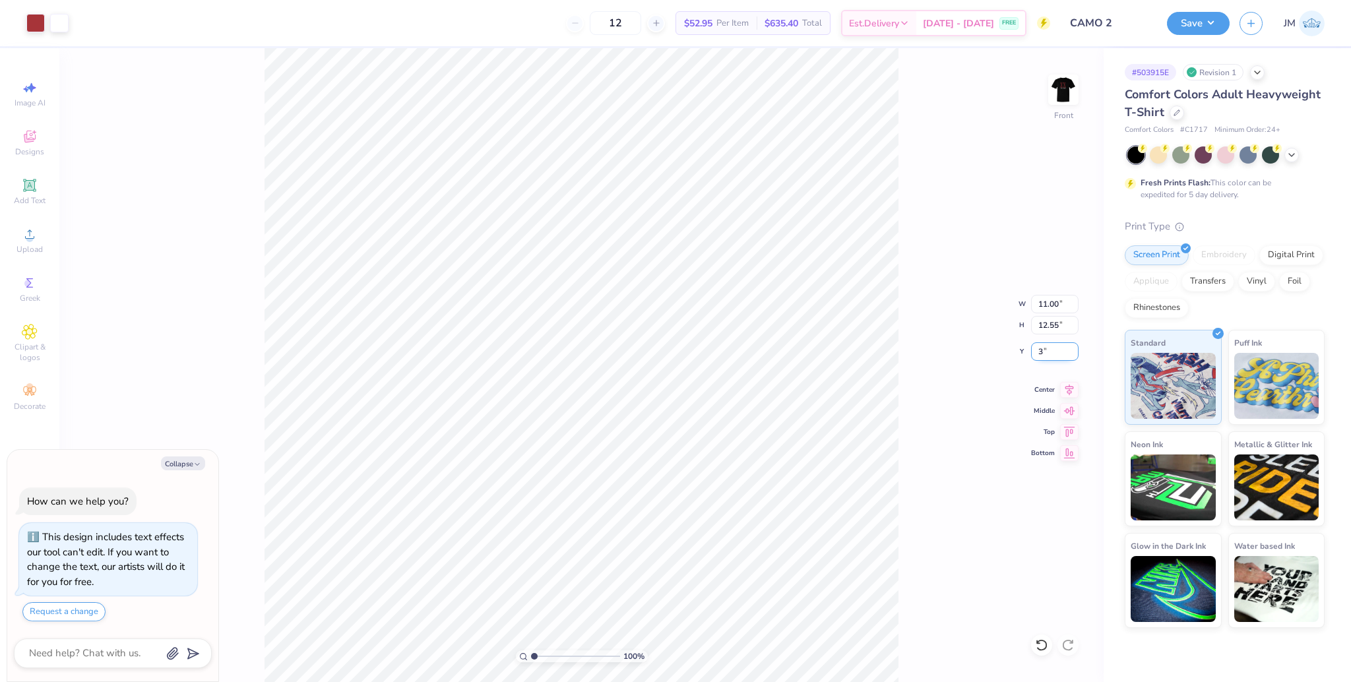
type input "3"
type textarea "x"
type input "3.00"
click at [1070, 387] on icon at bounding box center [1069, 388] width 9 height 11
click at [1059, 92] on img at bounding box center [1063, 89] width 53 height 53
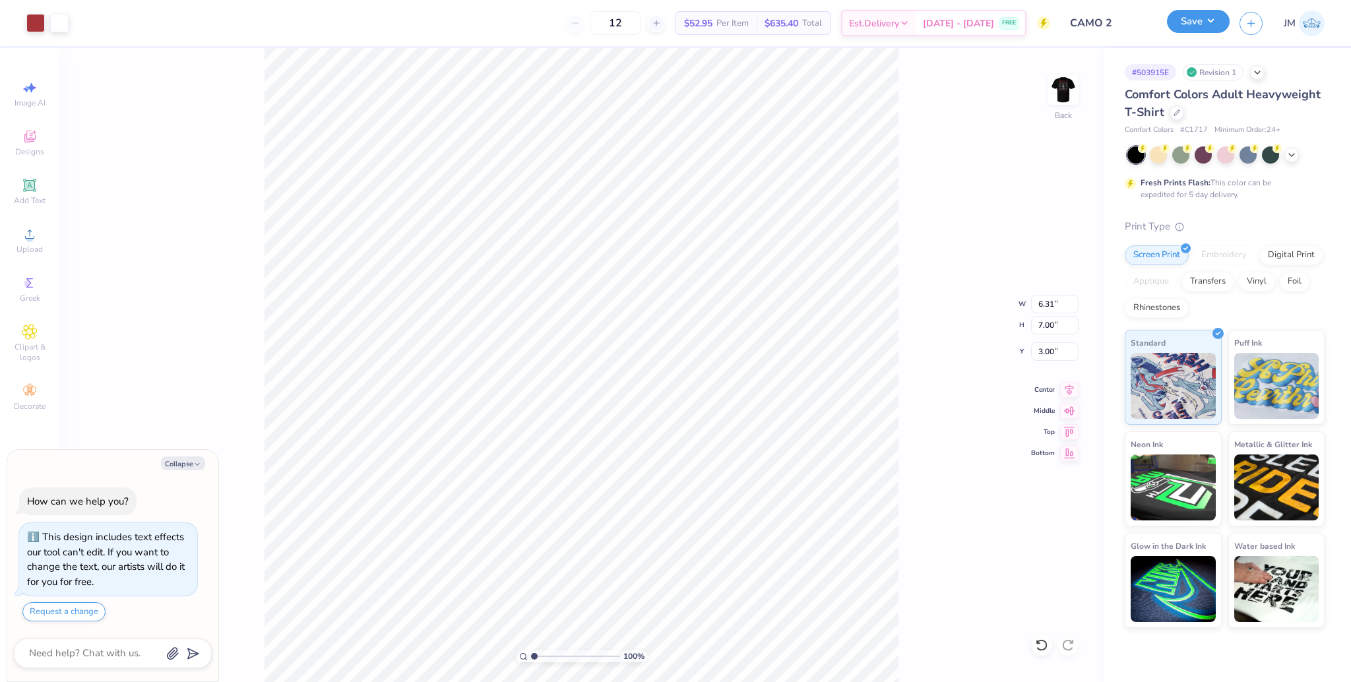
click at [1205, 22] on button "Save" at bounding box center [1198, 21] width 63 height 23
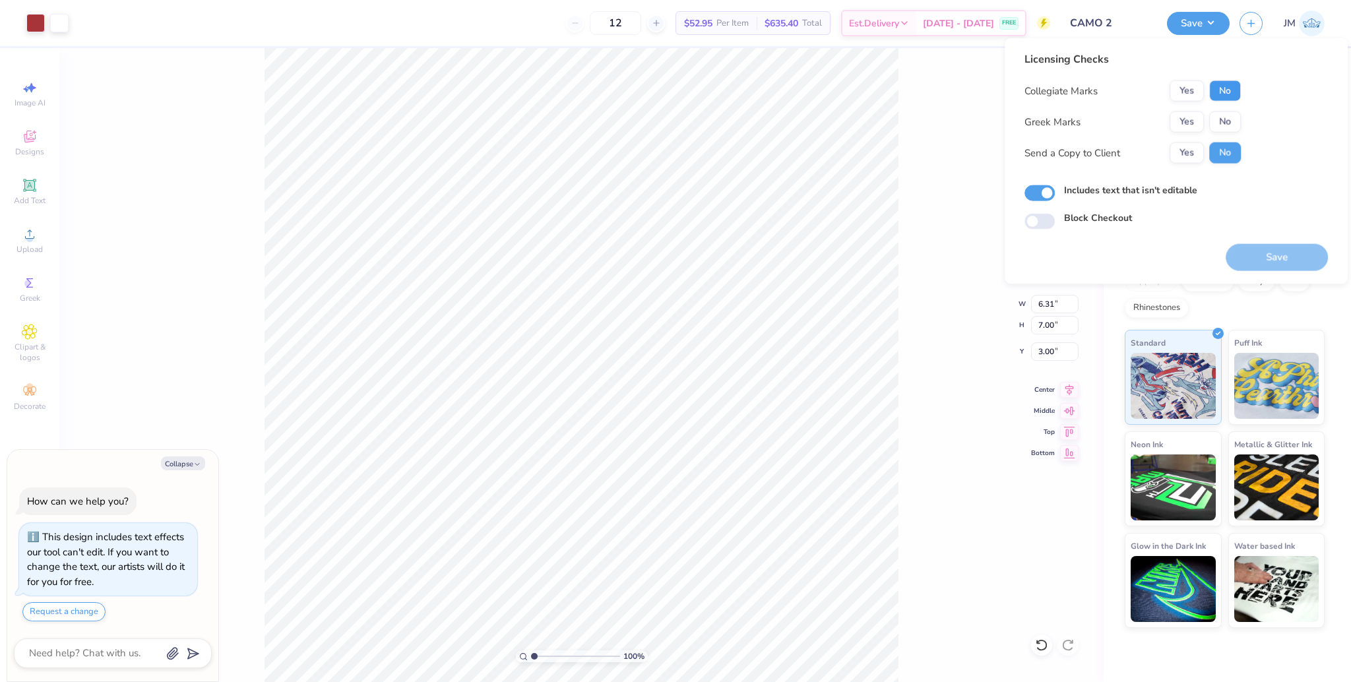
click at [1229, 87] on button "No" at bounding box center [1225, 90] width 32 height 21
click at [1194, 123] on button "Yes" at bounding box center [1186, 121] width 34 height 21
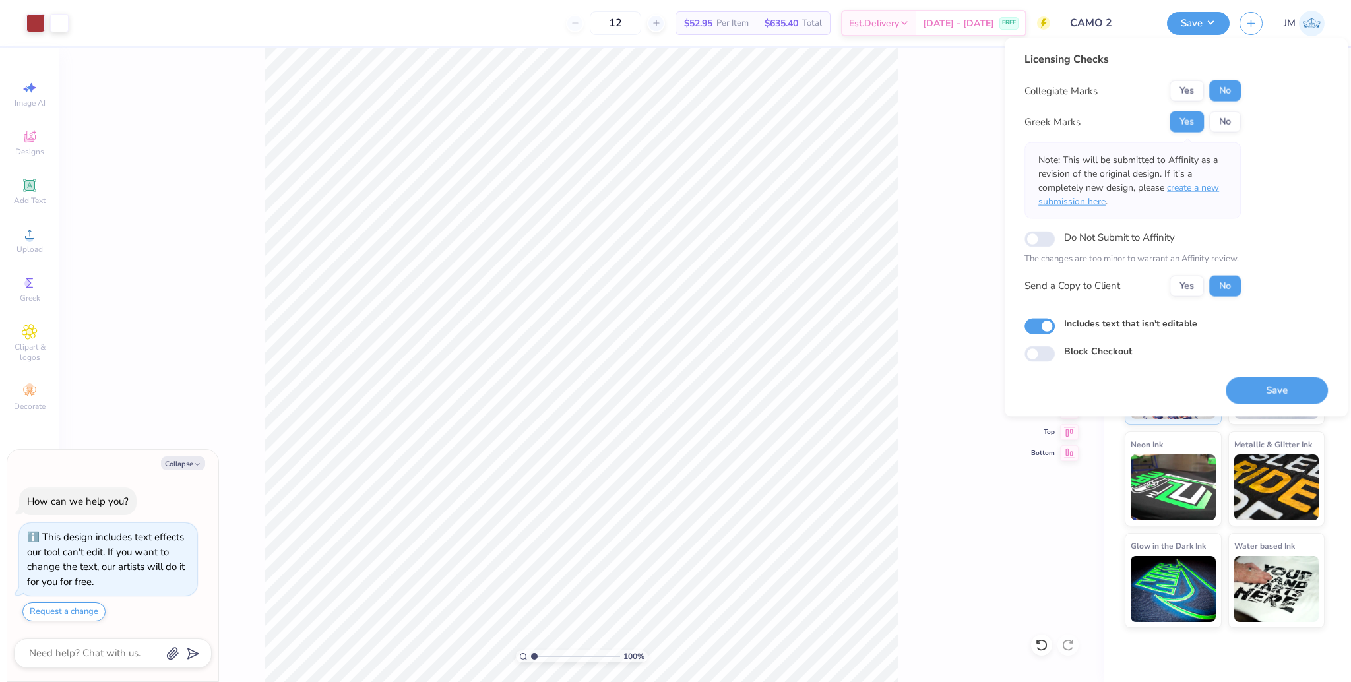
click at [1198, 188] on span "create a new submission here" at bounding box center [1128, 194] width 181 height 26
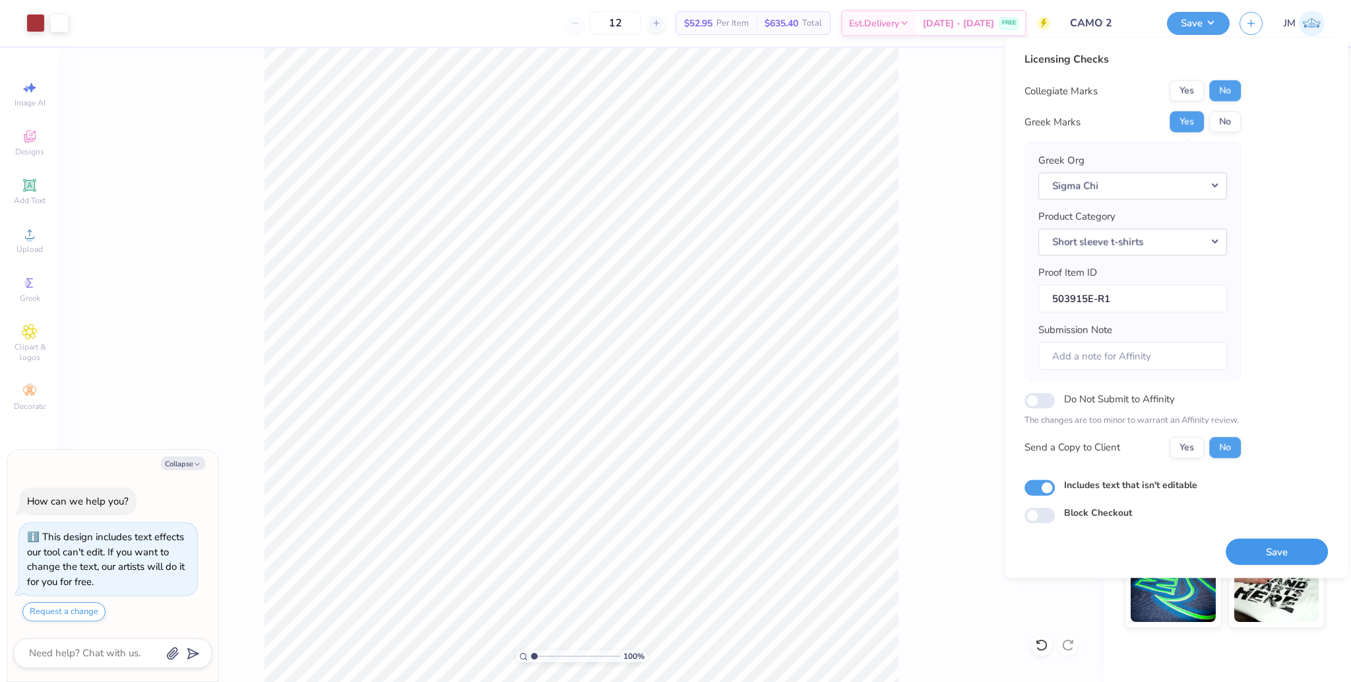
click at [1284, 548] on button "Save" at bounding box center [1277, 551] width 102 height 27
type textarea "x"
